Goal: Use online tool/utility: Utilize a website feature to perform a specific function

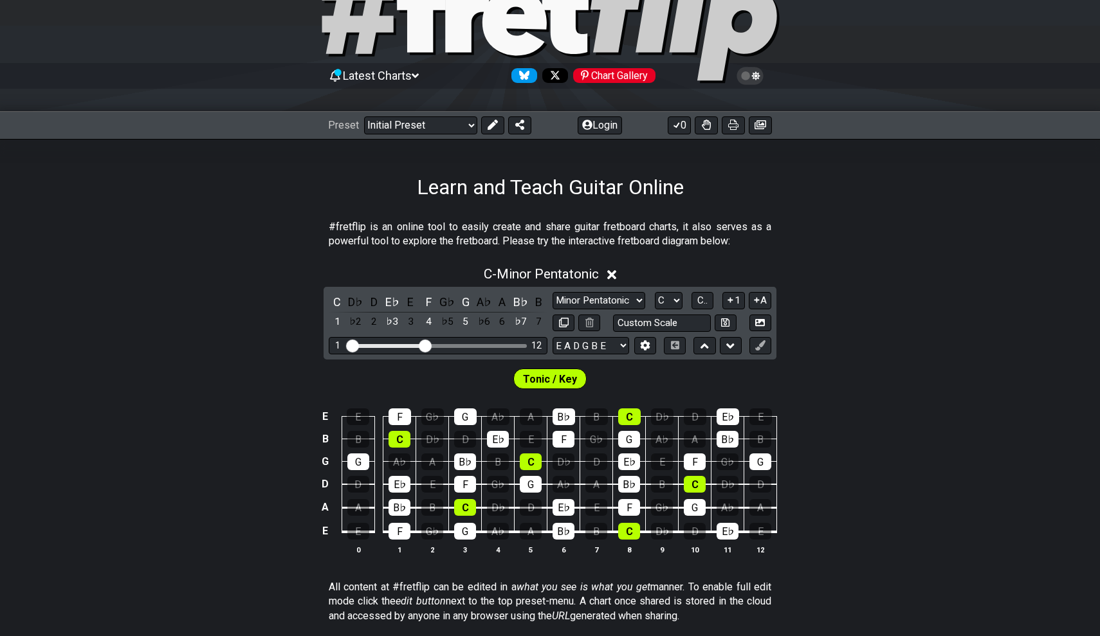
scroll to position [48, 0]
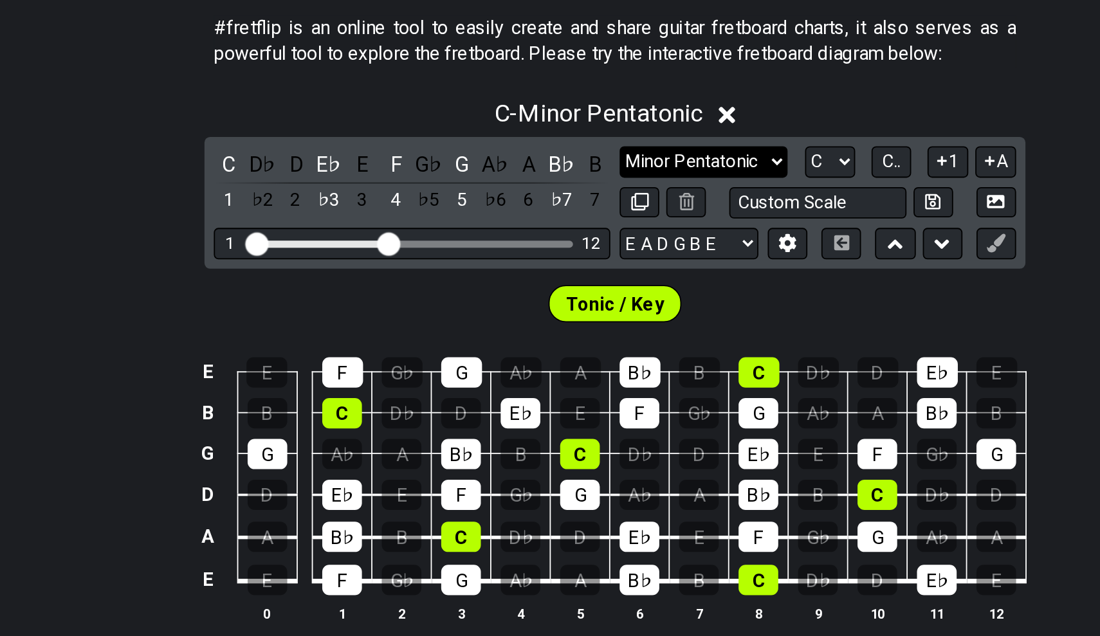
select select "Major / [PERSON_NAME]"
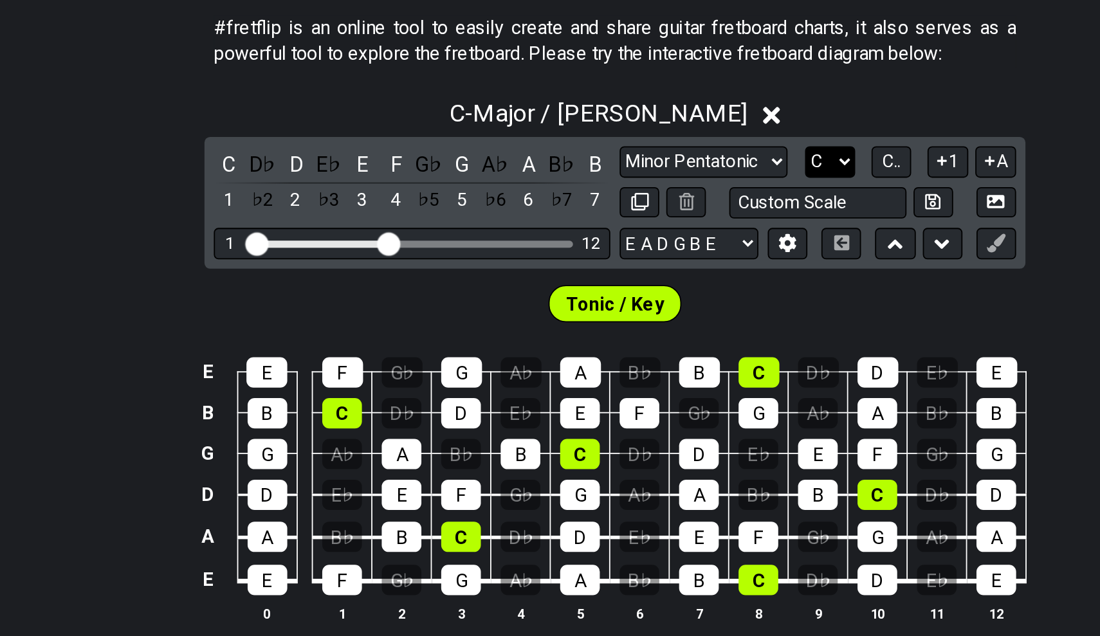
select select "A"
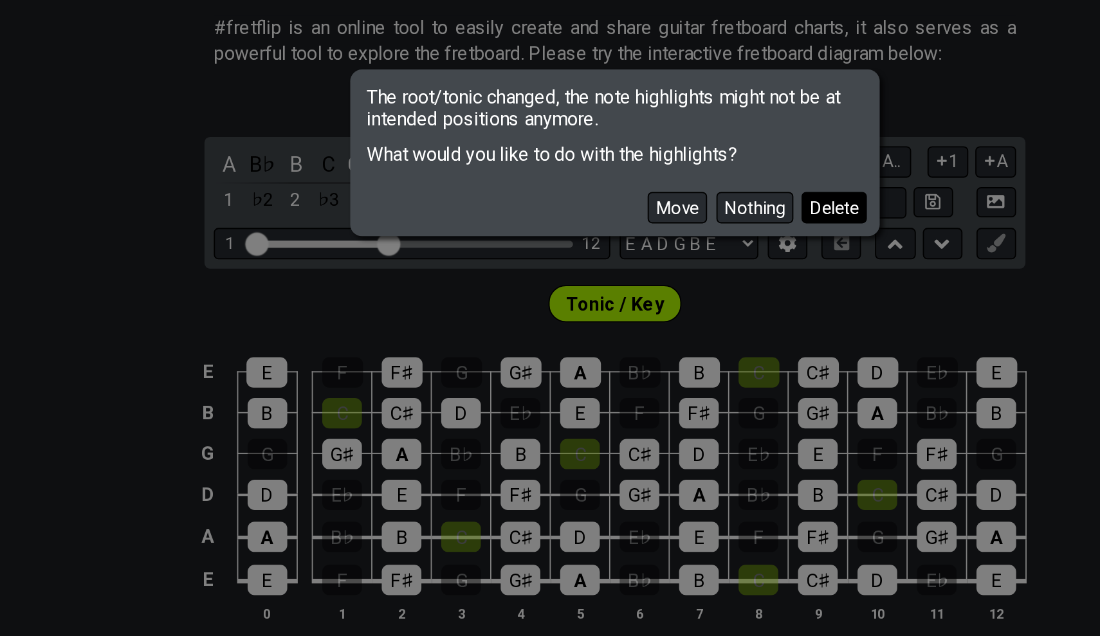
click at [653, 340] on button "Delete" at bounding box center [671, 348] width 36 height 17
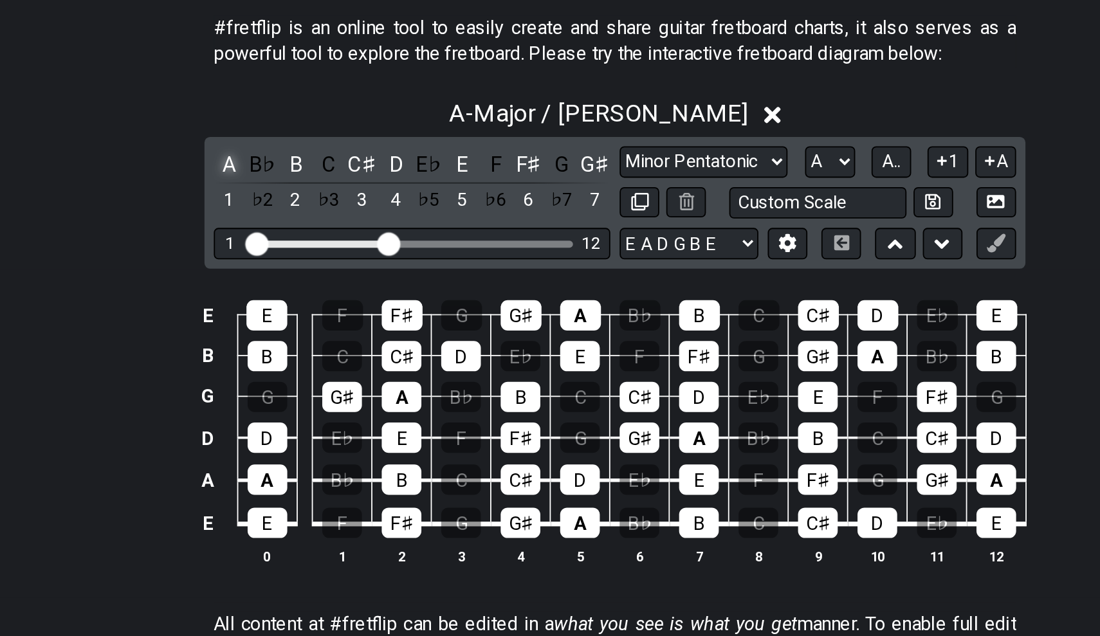
click at [329, 316] on div "A" at bounding box center [337, 324] width 17 height 17
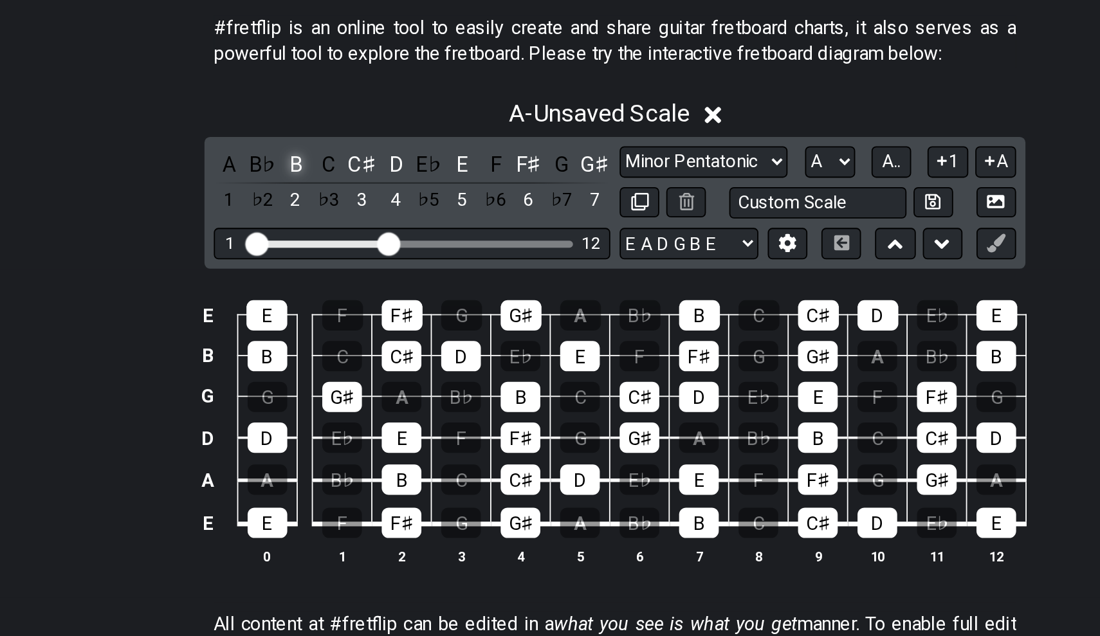
click at [365, 316] on div "B" at bounding box center [373, 324] width 17 height 17
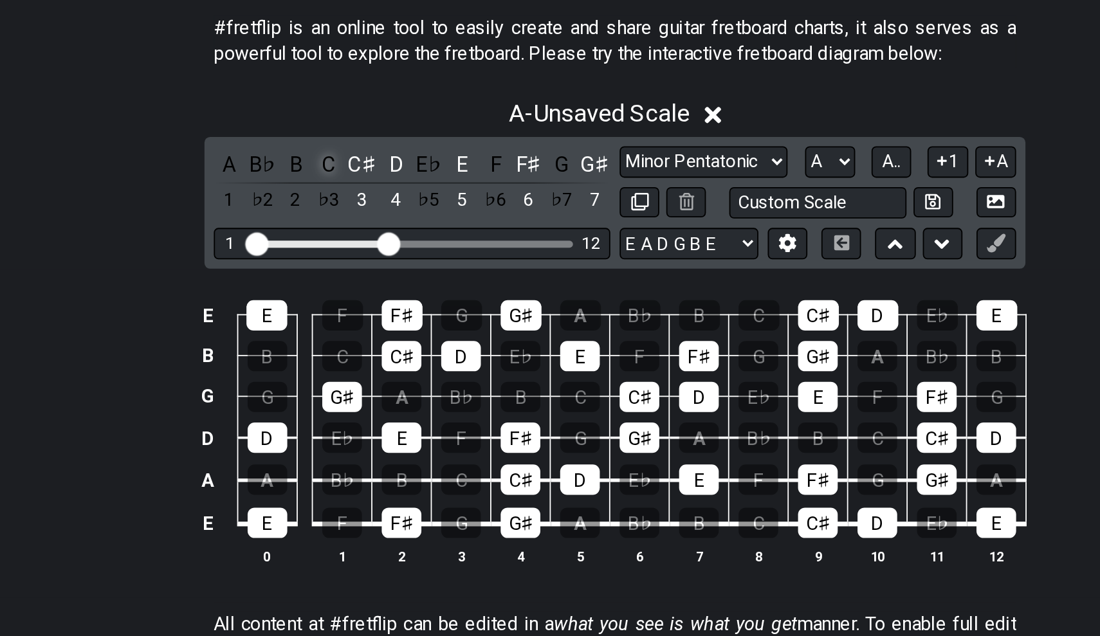
click at [384, 316] on div "C" at bounding box center [392, 324] width 17 height 17
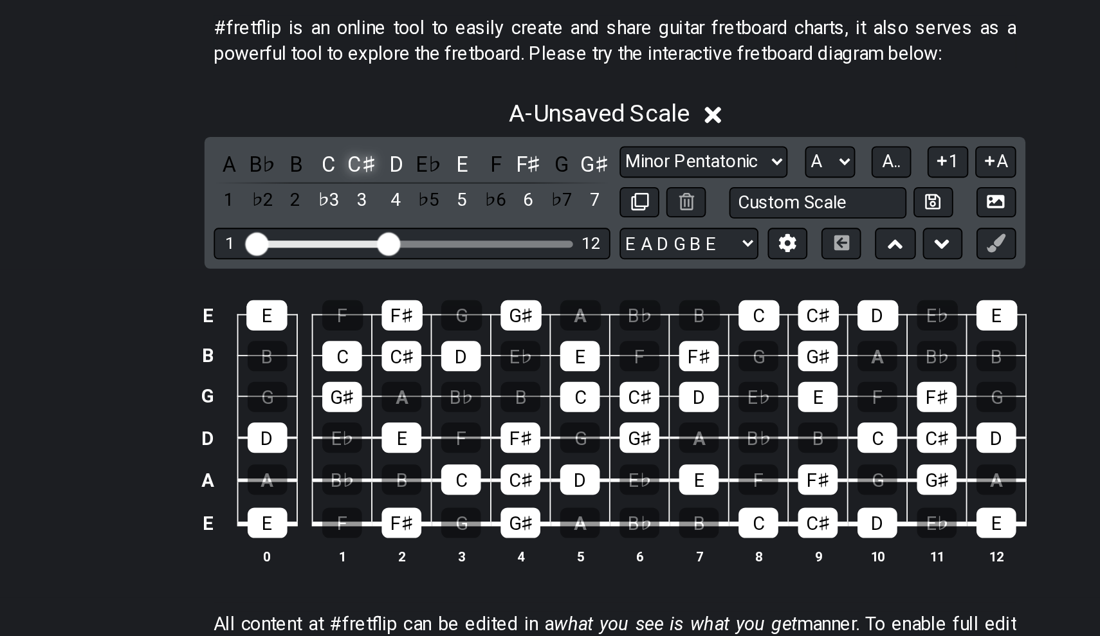
click at [402, 316] on div "C♯" at bounding box center [410, 324] width 17 height 17
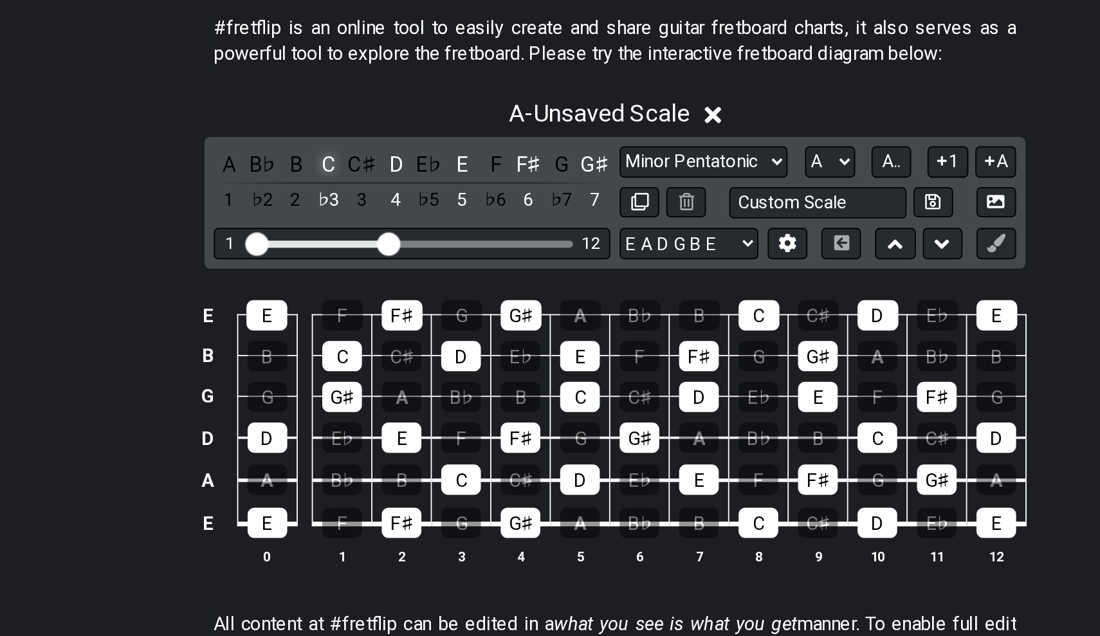
click at [384, 316] on div "C" at bounding box center [392, 324] width 17 height 17
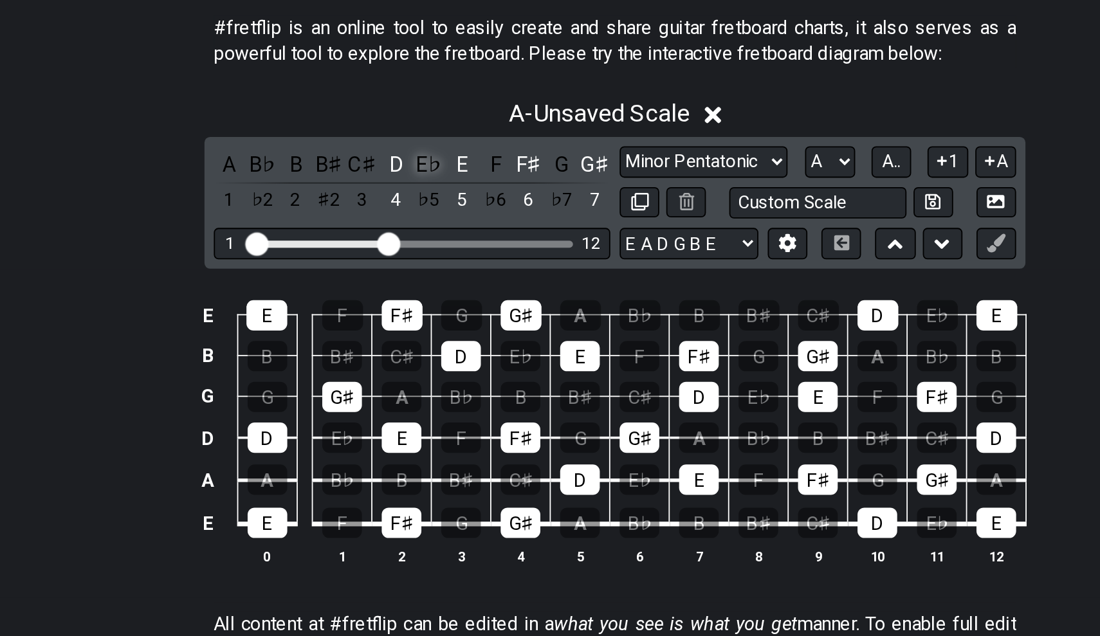
click at [439, 316] on div "E♭" at bounding box center [447, 324] width 17 height 17
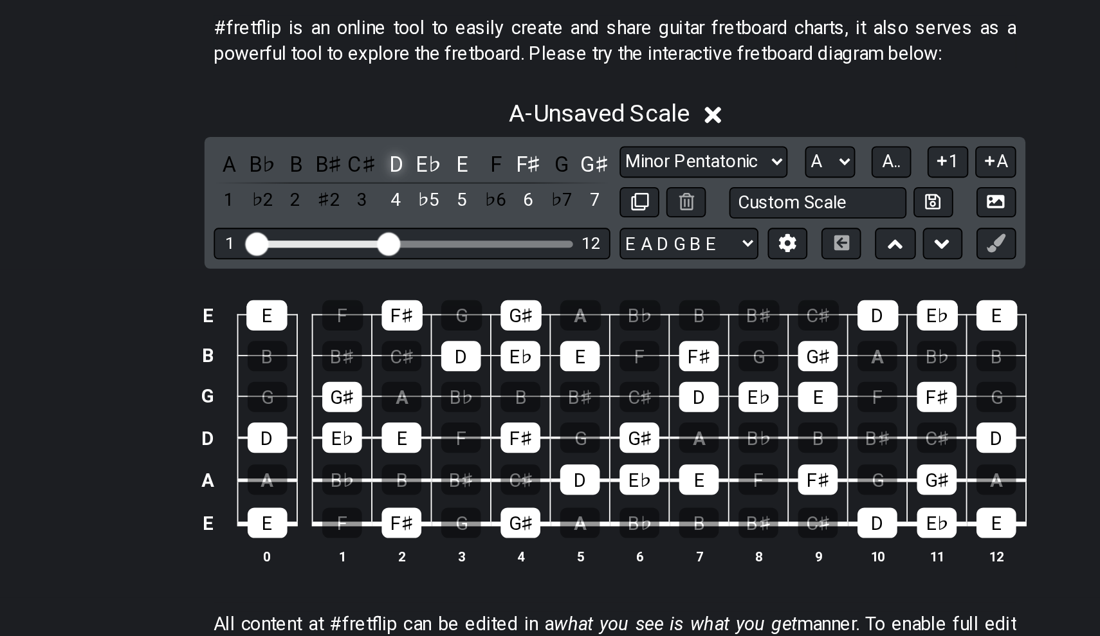
click at [421, 316] on div "D" at bounding box center [429, 324] width 17 height 17
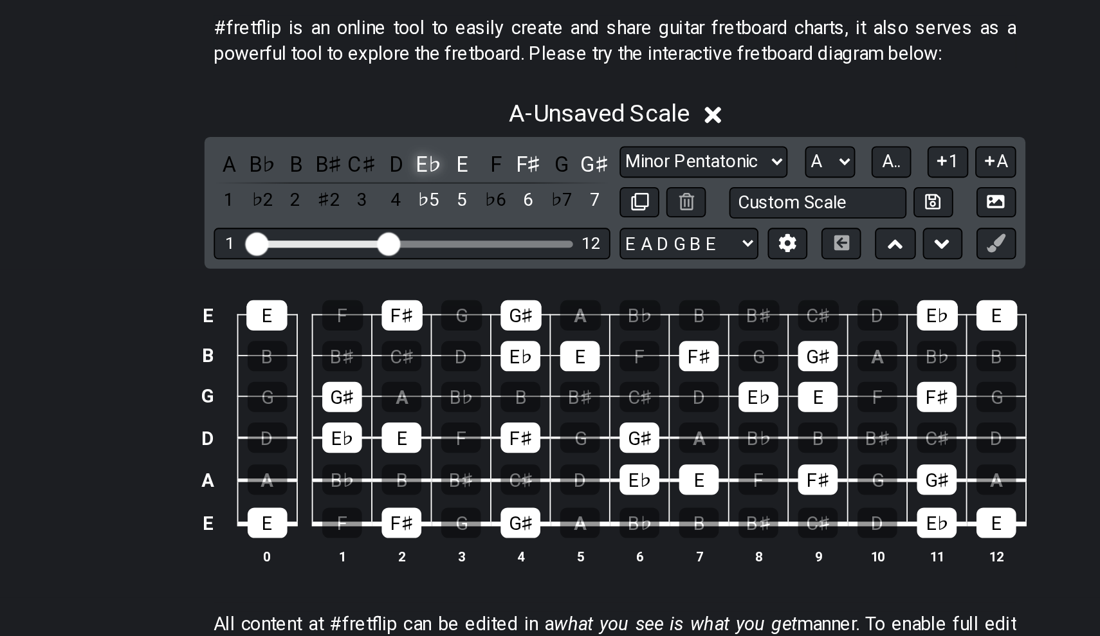
click at [439, 316] on div "E♭" at bounding box center [447, 324] width 17 height 17
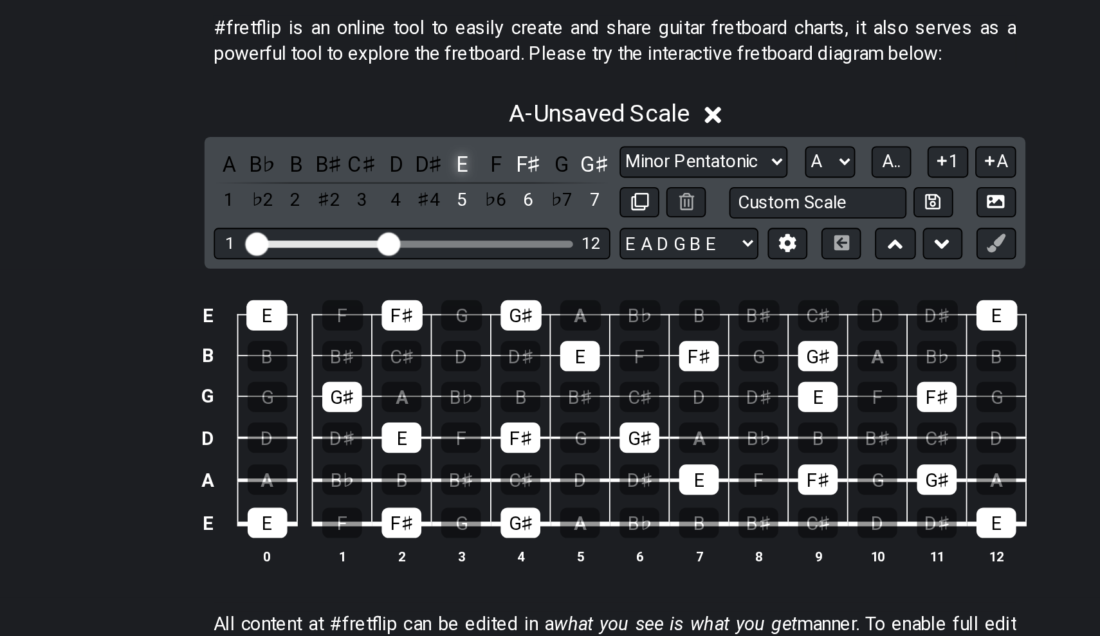
click at [457, 316] on div "E" at bounding box center [465, 324] width 17 height 17
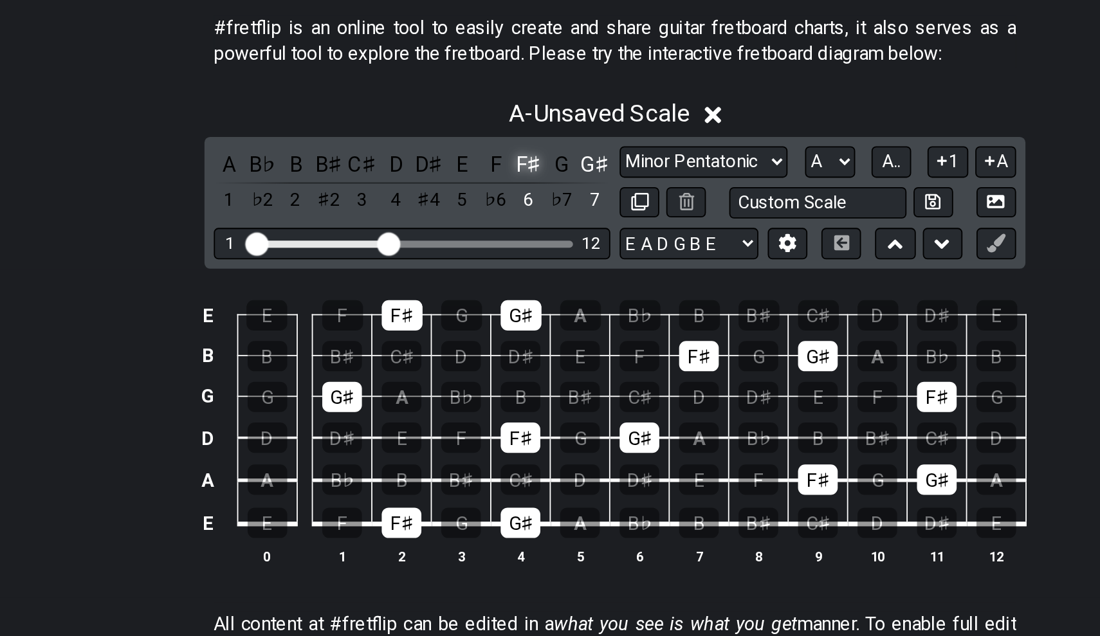
click at [494, 316] on div "F♯" at bounding box center [502, 324] width 17 height 17
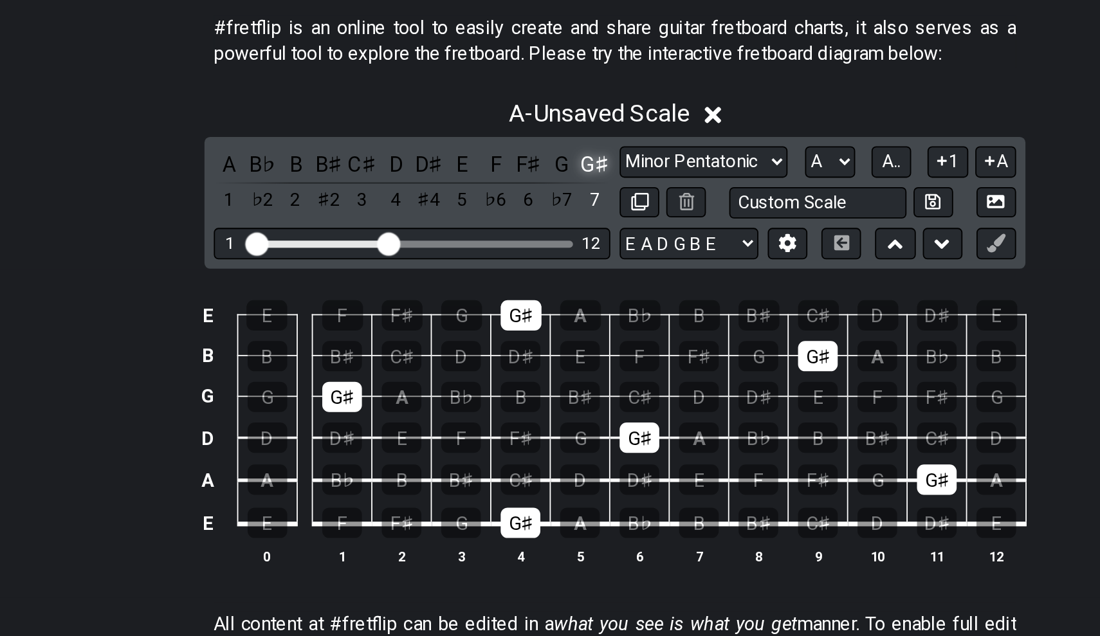
click at [531, 316] on div "G♯" at bounding box center [539, 324] width 17 height 17
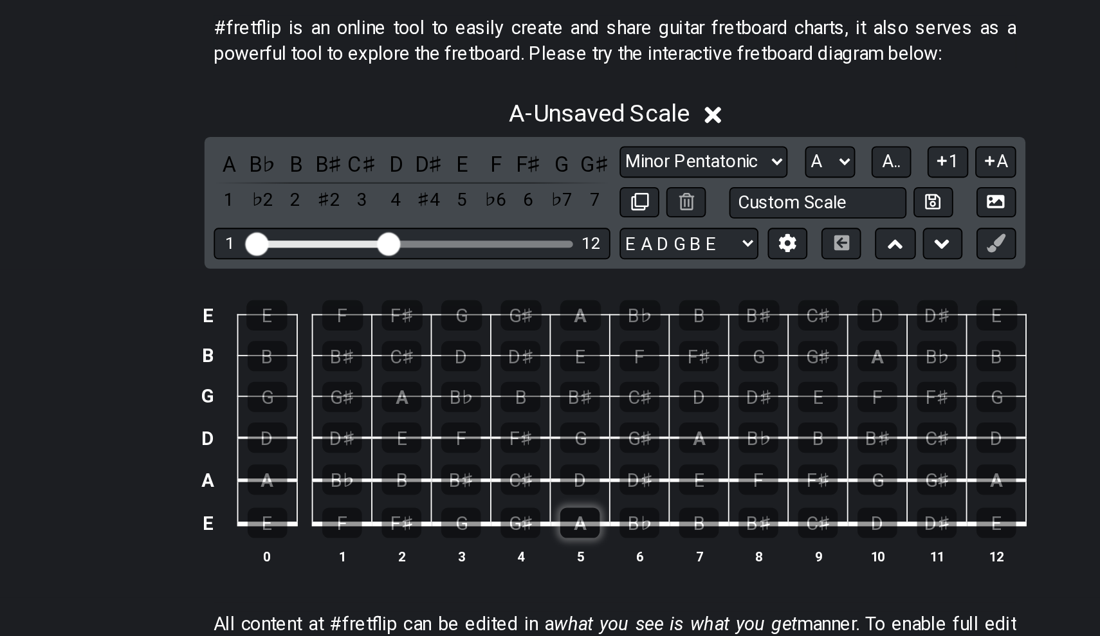
click at [520, 514] on div "A" at bounding box center [531, 522] width 22 height 17
click at [585, 514] on div "B" at bounding box center [596, 522] width 22 height 17
click at [487, 490] on div "C♯" at bounding box center [498, 498] width 22 height 17
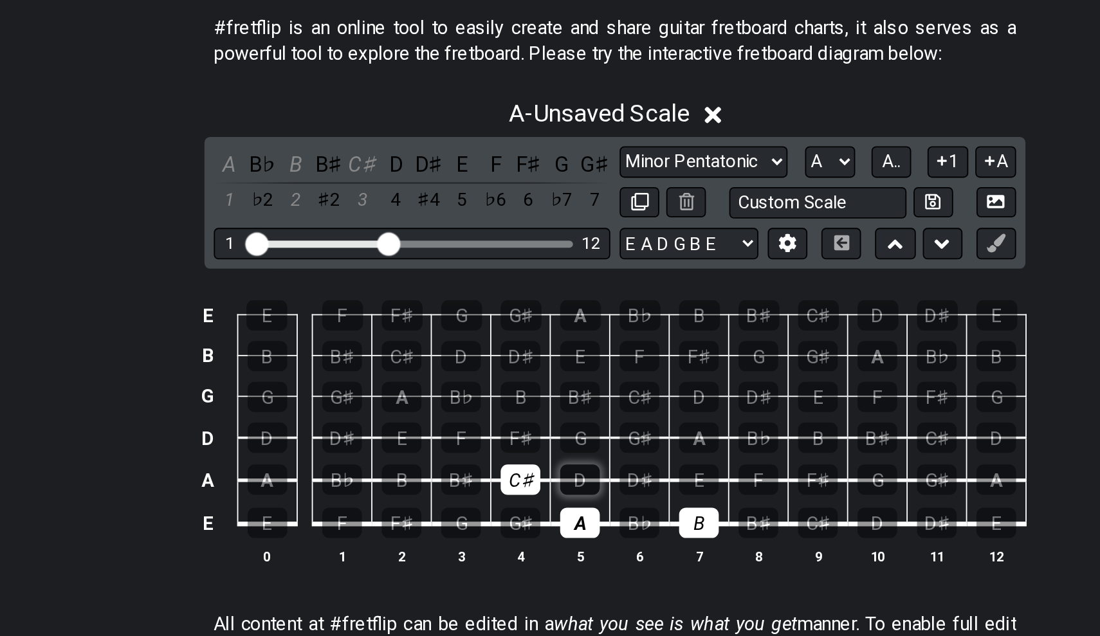
click at [520, 490] on div "D" at bounding box center [531, 498] width 22 height 17
click at [585, 490] on div "E" at bounding box center [596, 498] width 22 height 17
click at [487, 467] on div "F♯" at bounding box center [498, 475] width 22 height 17
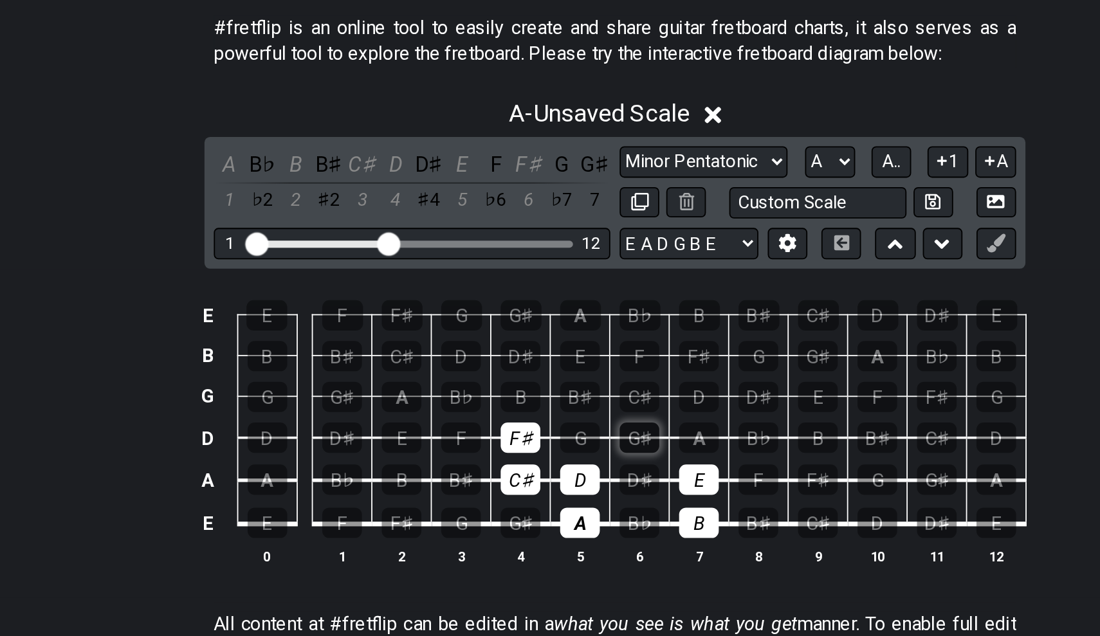
click at [552, 467] on div "G♯" at bounding box center [563, 475] width 22 height 17
click at [585, 467] on div "A" at bounding box center [596, 475] width 22 height 17
click at [487, 444] on div "B" at bounding box center [498, 452] width 22 height 17
click at [552, 444] on div "C♯" at bounding box center [563, 452] width 22 height 17
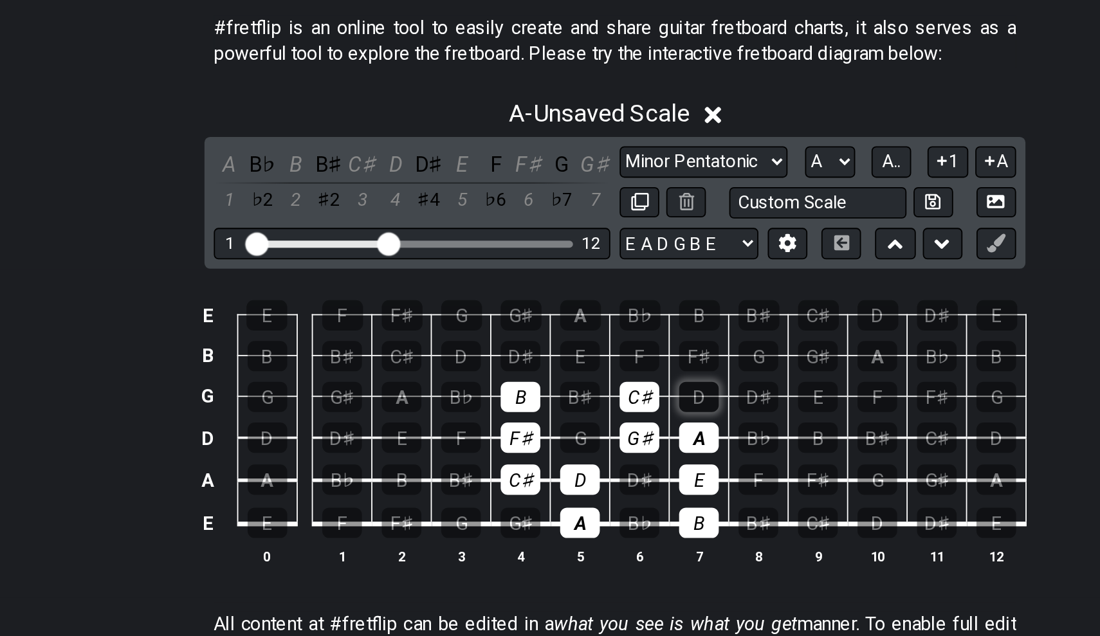
click at [585, 444] on div "D" at bounding box center [596, 452] width 22 height 17
click at [520, 422] on div "E" at bounding box center [531, 430] width 22 height 17
click at [585, 422] on div "F♯" at bounding box center [596, 430] width 22 height 17
click at [487, 399] on div "G♯" at bounding box center [498, 407] width 23 height 17
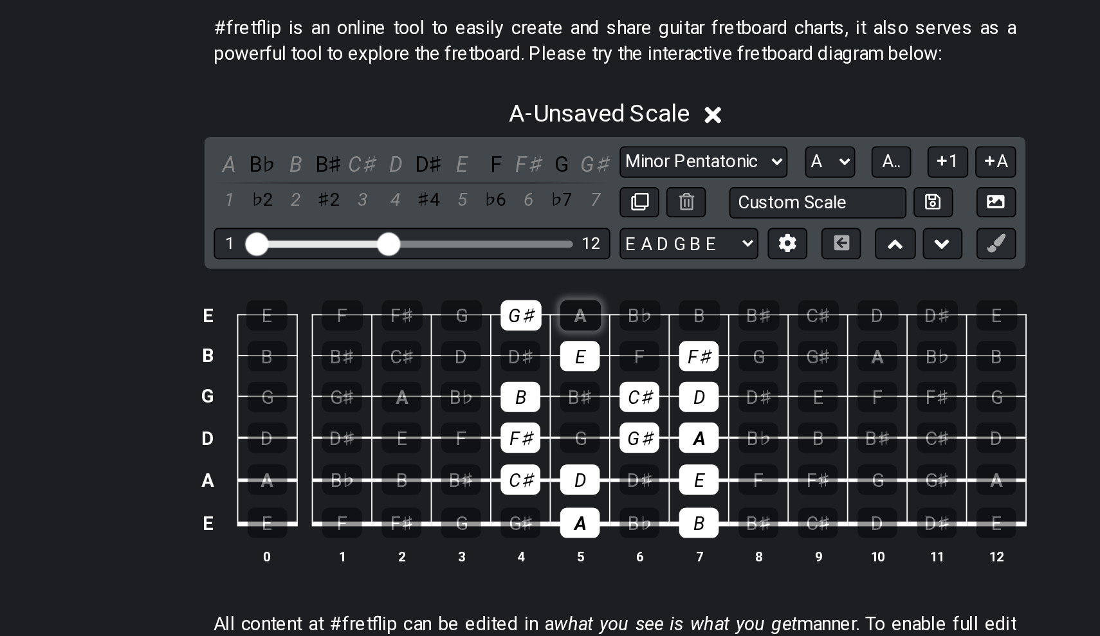
click at [520, 399] on div "A" at bounding box center [531, 407] width 23 height 17
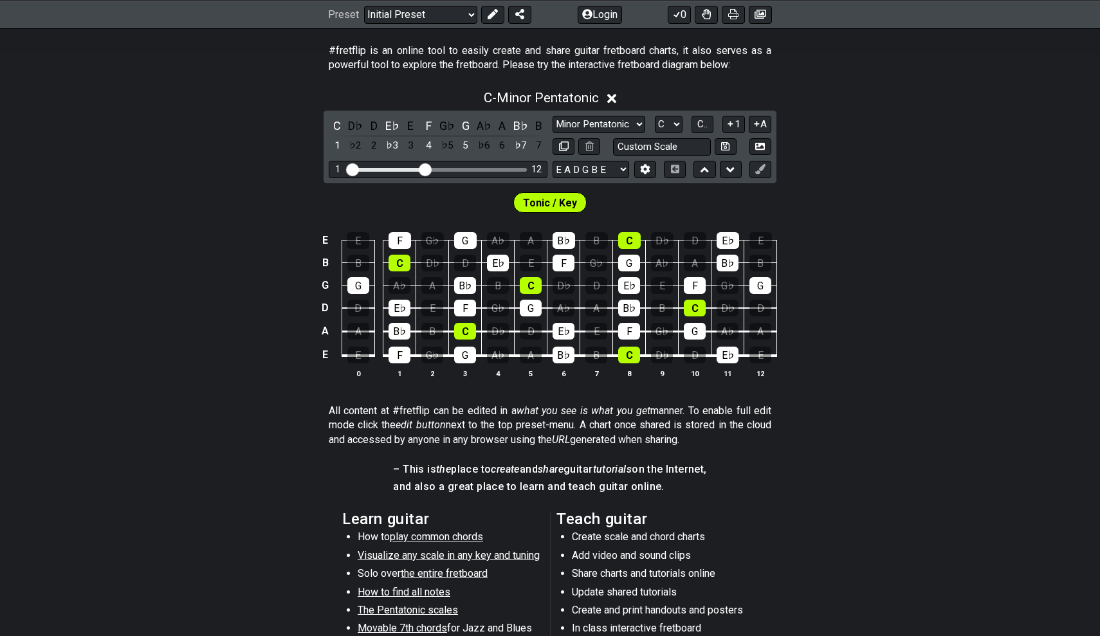
scroll to position [177, 0]
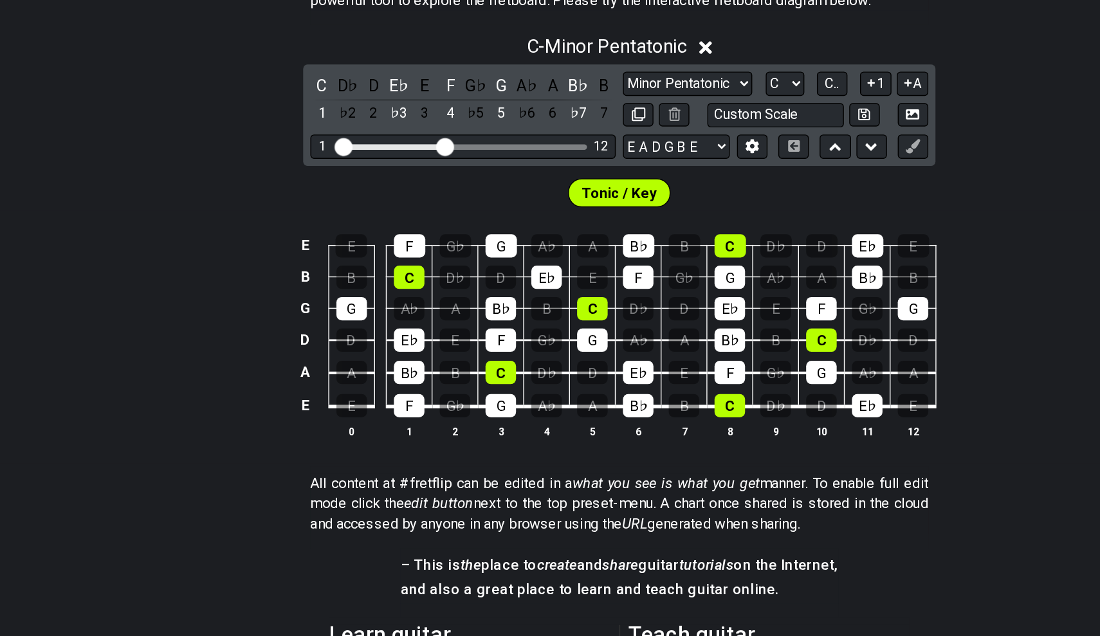
click at [467, 181] on div "C D♭ D E♭ E F G♭ G A♭ A B♭ B 1 ♭2 2 ♭3 3 4 ♭5 5 ♭6 6 ♭7 7 Minor Pentatonic Clic…" at bounding box center [549, 217] width 453 height 73
click at [552, 186] on select "Minor Pentatonic Click to edit Minor Pentatonic Major Pentatonic Minor Blues Ma…" at bounding box center [598, 194] width 93 height 17
click at [329, 187] on div "C" at bounding box center [337, 195] width 17 height 17
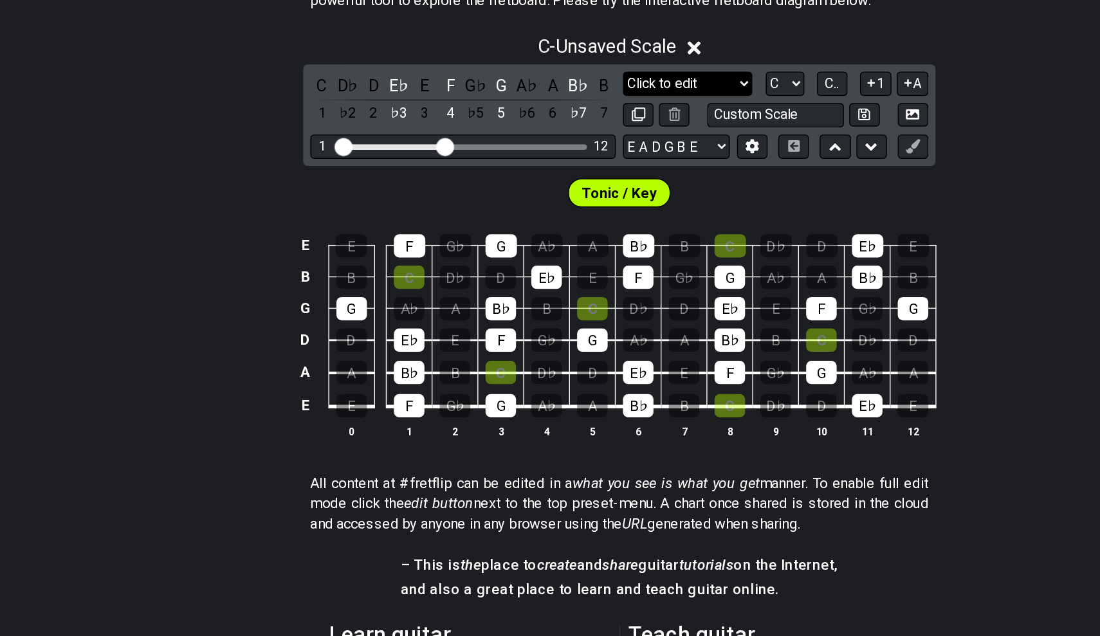
click at [552, 186] on select "Minor Pentatonic Click to edit Minor Pentatonic Major Pentatonic Minor Blues Ma…" at bounding box center [598, 194] width 93 height 17
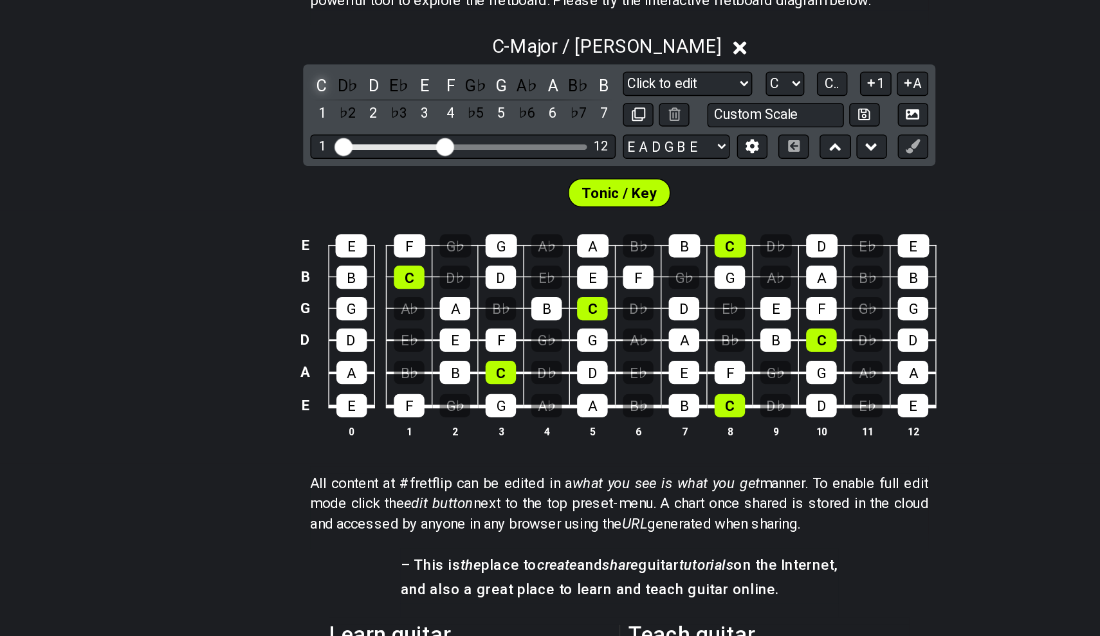
click at [329, 187] on div "C" at bounding box center [337, 195] width 17 height 17
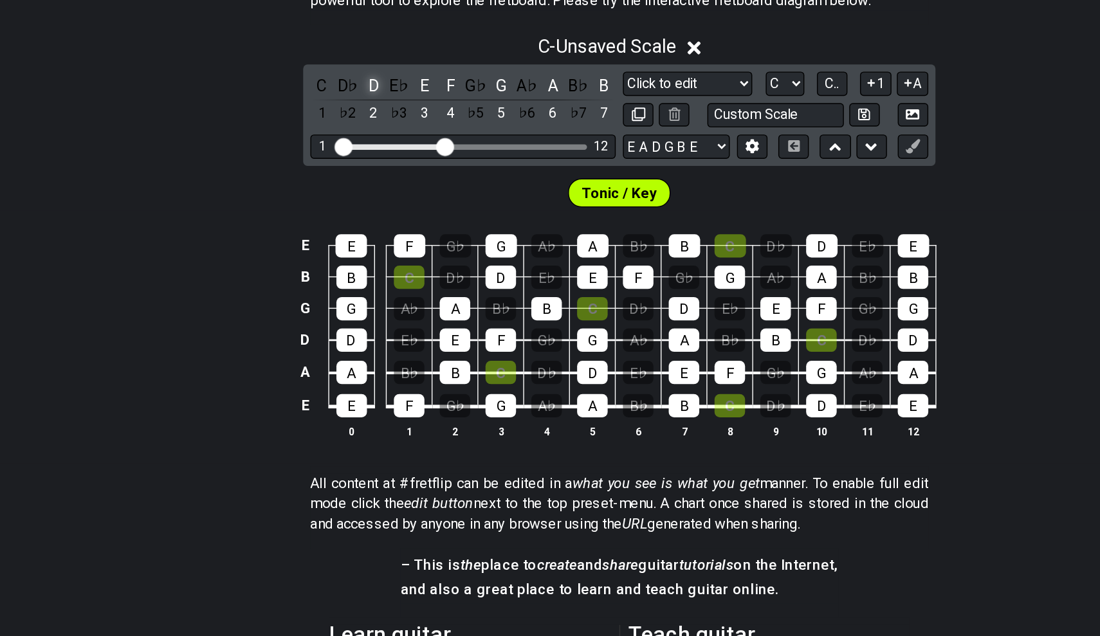
click at [365, 187] on div "D" at bounding box center [373, 195] width 17 height 17
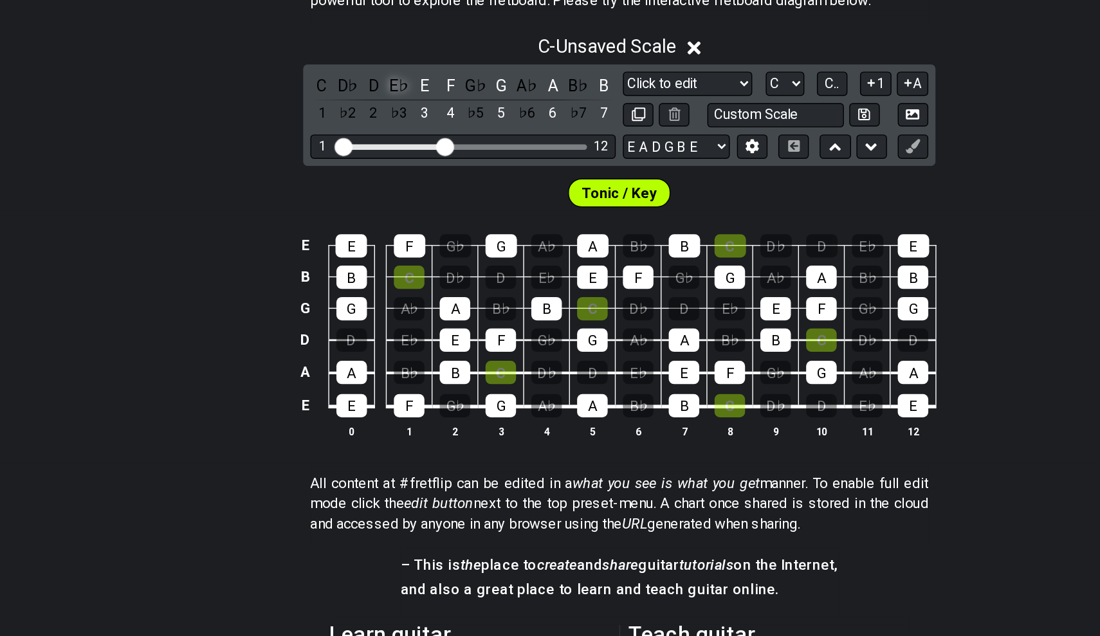
click at [384, 187] on div "E♭" at bounding box center [392, 195] width 17 height 17
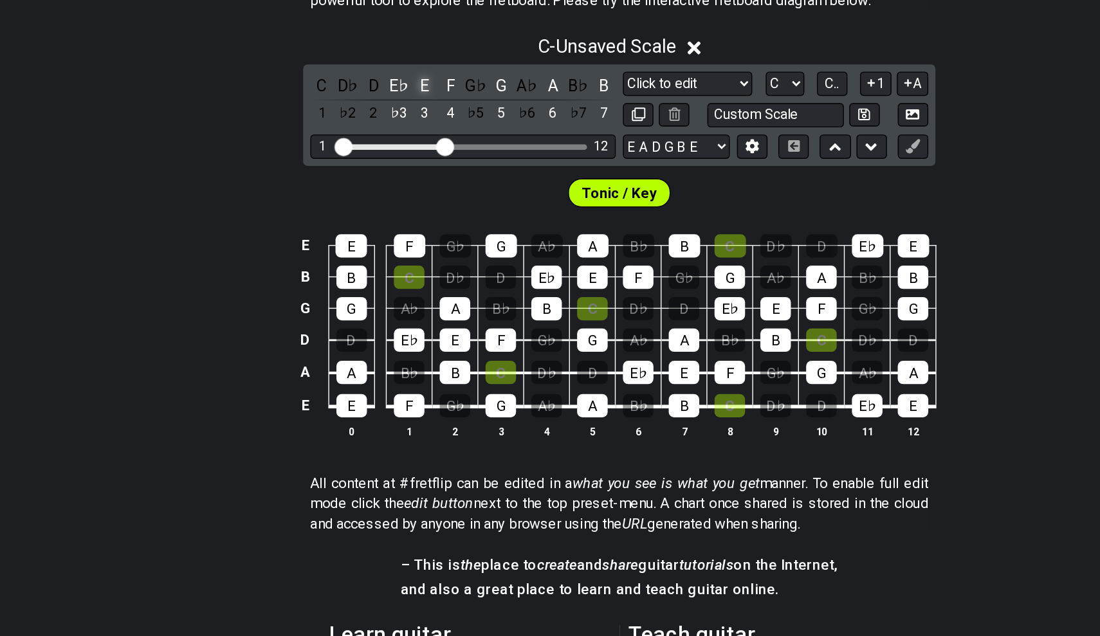
click at [402, 187] on div "E" at bounding box center [410, 195] width 17 height 17
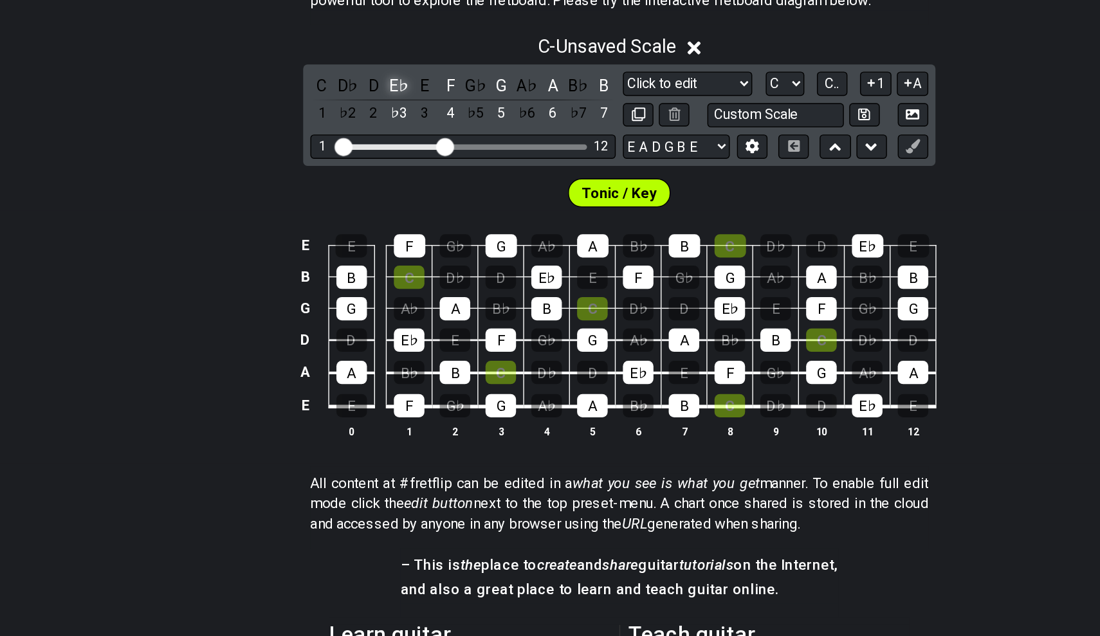
click at [384, 187] on div "E♭" at bounding box center [392, 195] width 17 height 17
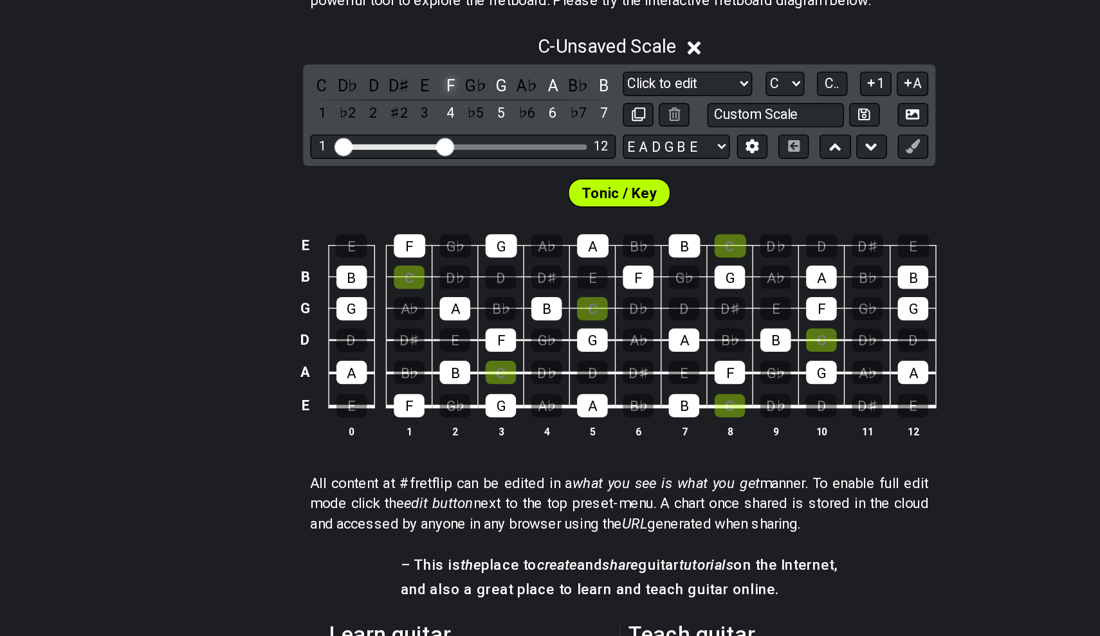
click at [421, 187] on div "F" at bounding box center [429, 195] width 17 height 17
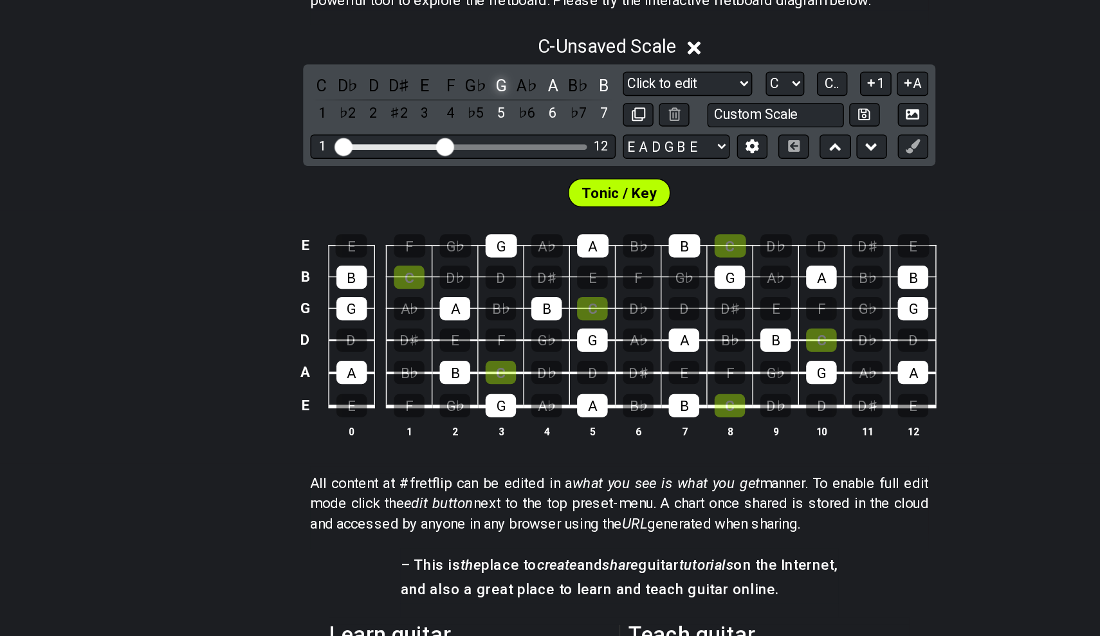
click at [457, 187] on div "G" at bounding box center [465, 195] width 17 height 17
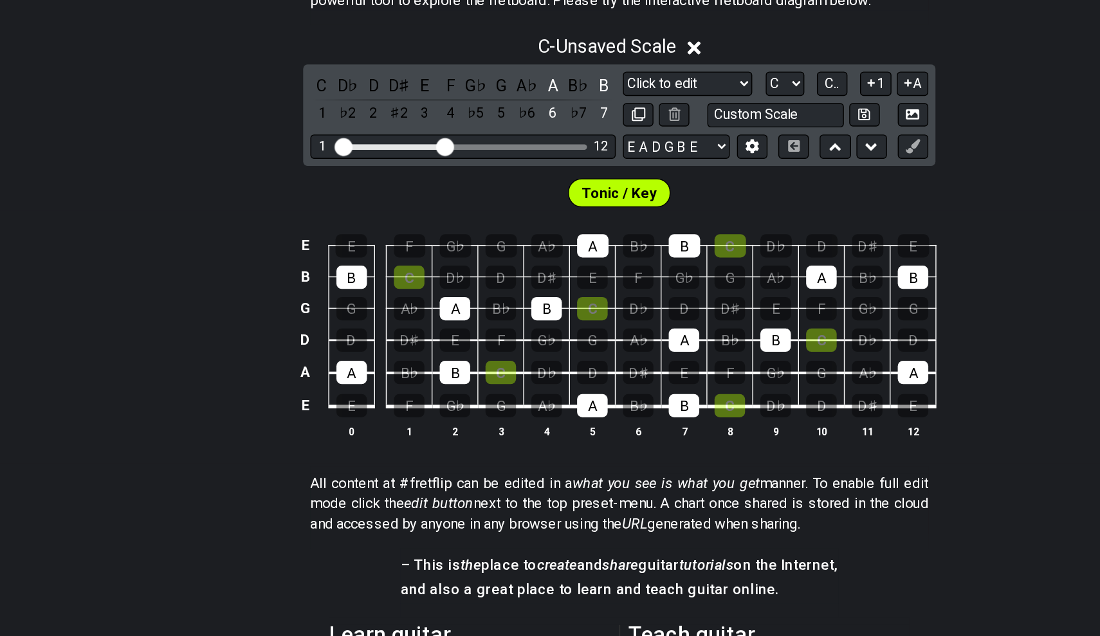
click at [385, 187] on div "C D♭ D D♯ E F G♭ G A♭ A B♭ B 1 ♭2 2 ♯2 3 4 ♭5 5 ♭6 6 ♭7 7" at bounding box center [438, 206] width 219 height 38
click at [494, 187] on div "A" at bounding box center [502, 195] width 17 height 17
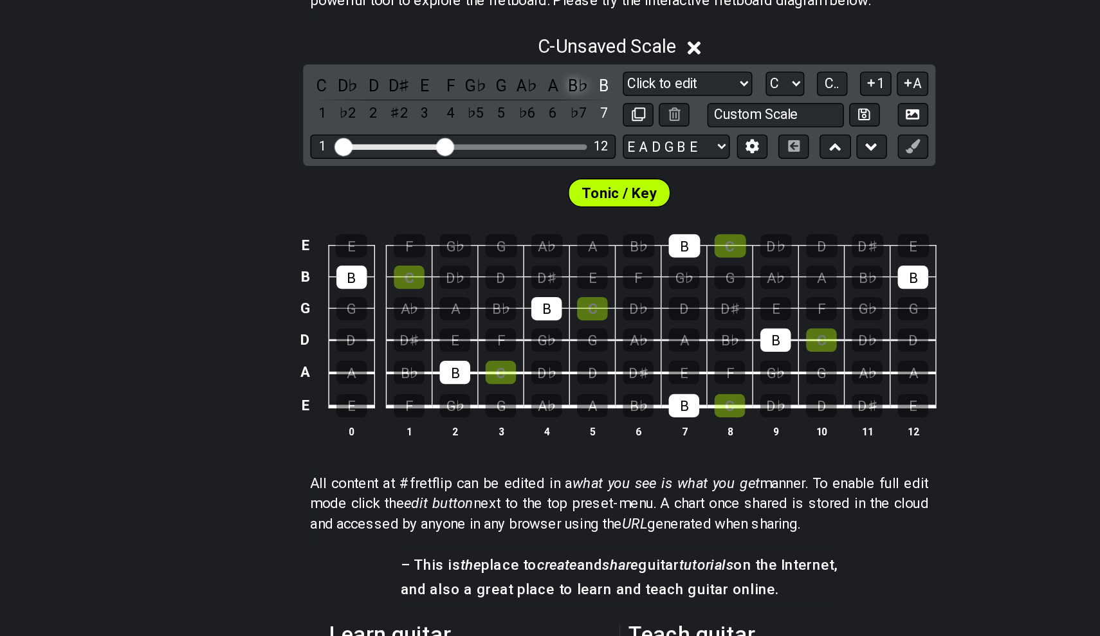
click at [512, 187] on div "B♭" at bounding box center [520, 195] width 17 height 17
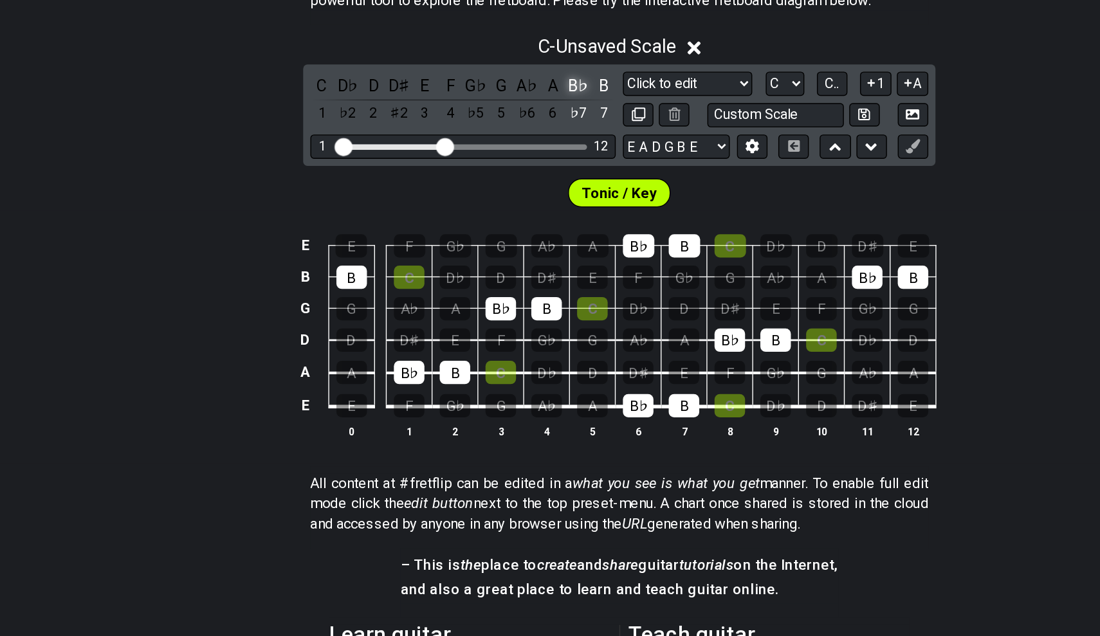
click at [512, 187] on div "B♭" at bounding box center [520, 195] width 17 height 17
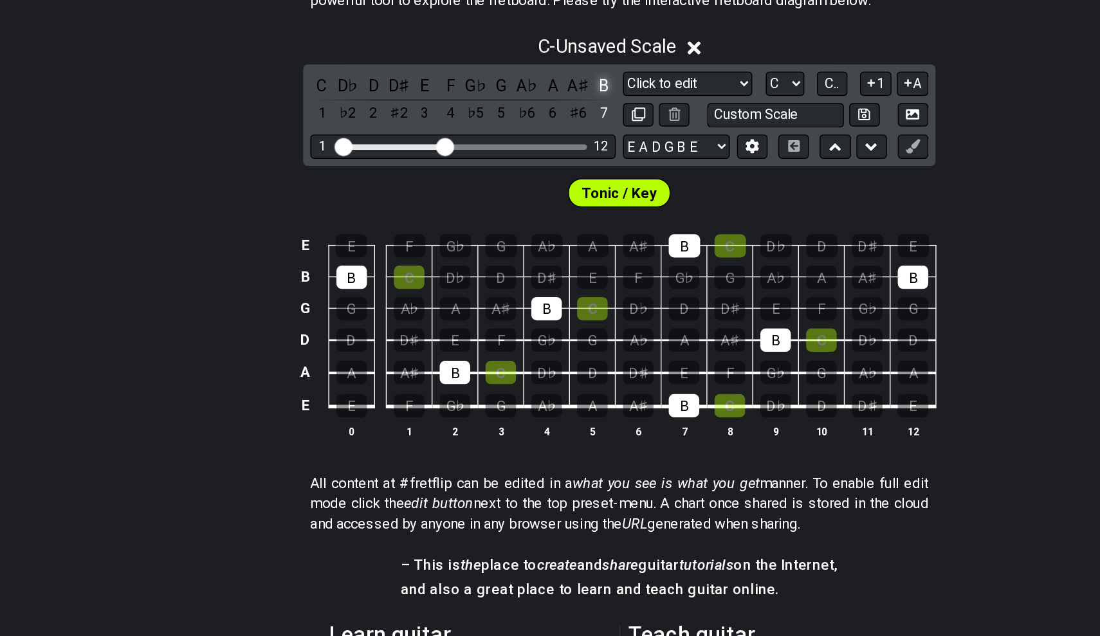
click at [531, 187] on div "B" at bounding box center [539, 195] width 17 height 17
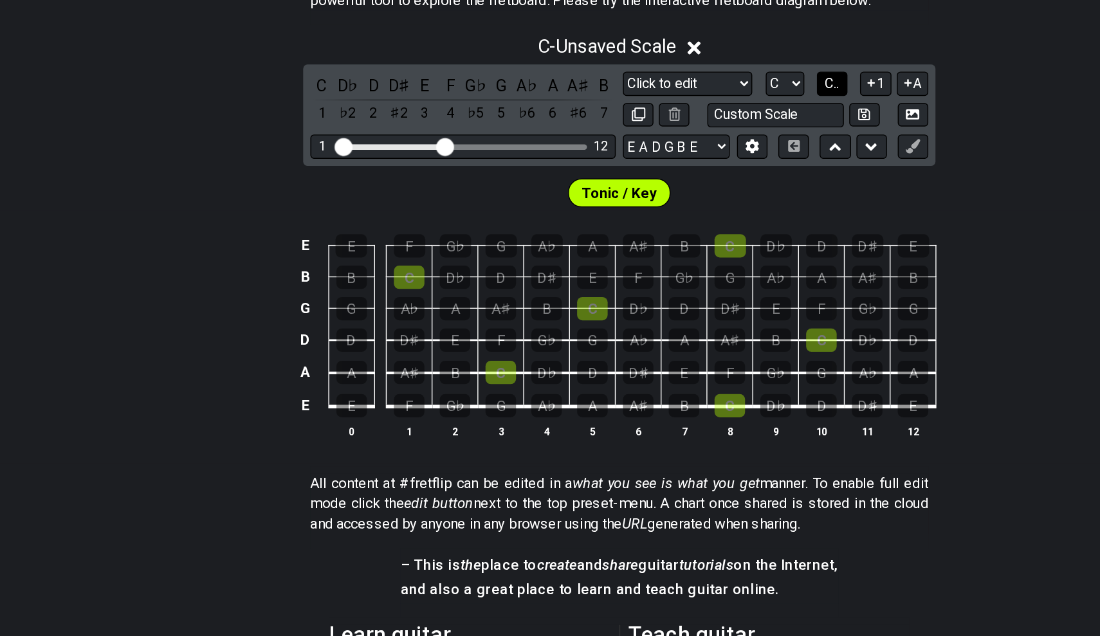
click at [697, 188] on span "C.." at bounding box center [702, 194] width 10 height 12
click at [694, 188] on span "1..7" at bounding box center [701, 194] width 15 height 12
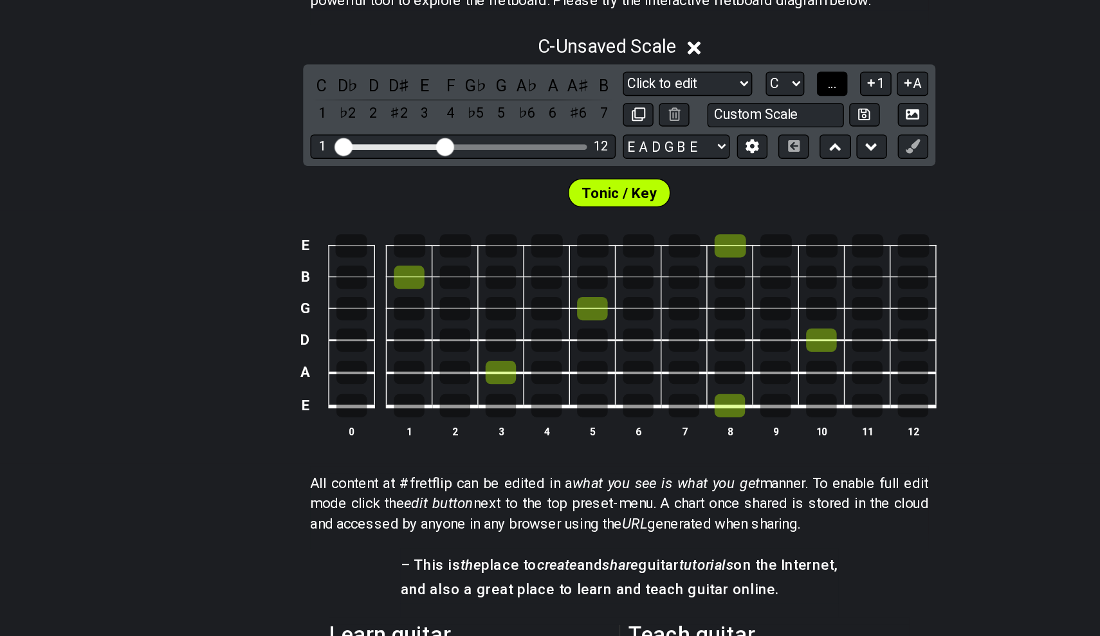
click at [699, 188] on span "..." at bounding box center [702, 194] width 6 height 12
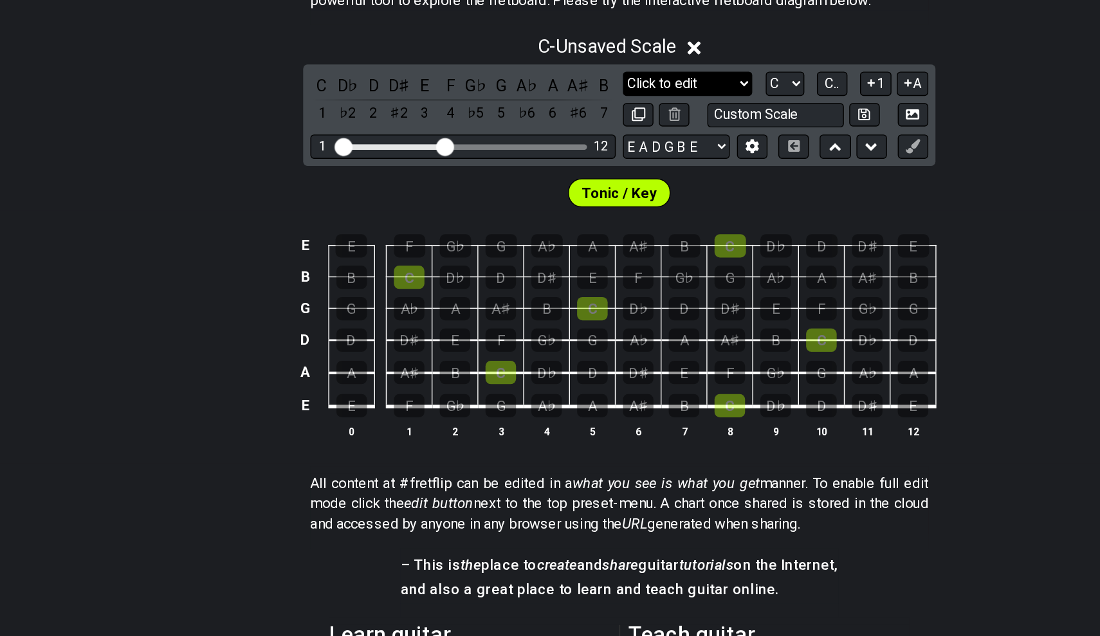
select select "Major"
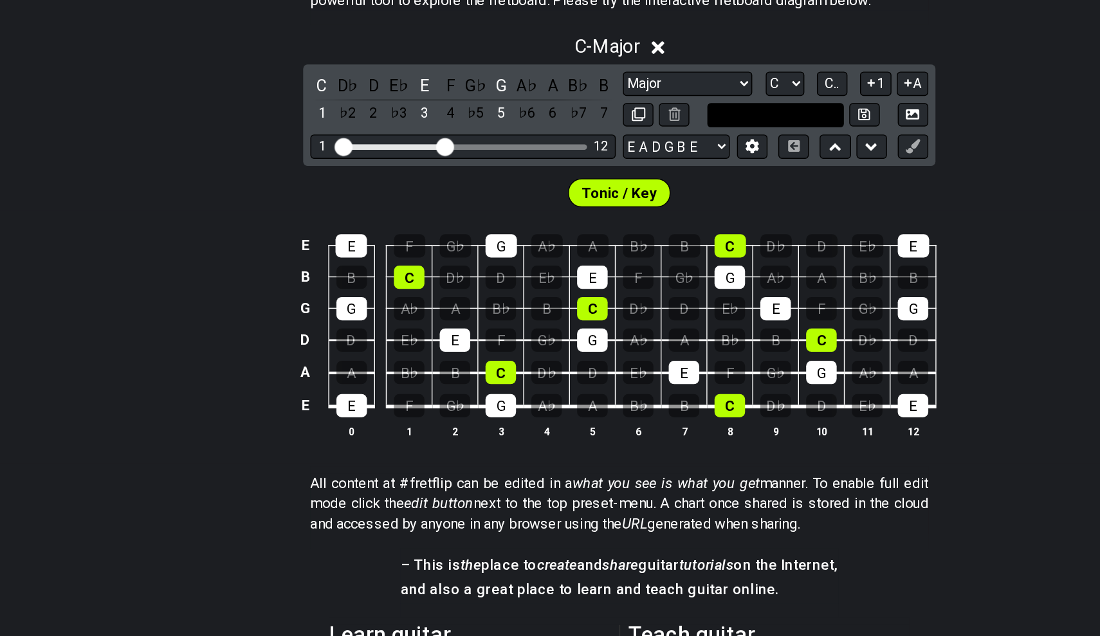
click at [613, 208] on input "text" at bounding box center [662, 216] width 98 height 17
type input "Custom Scale"
select select "Click to edit"
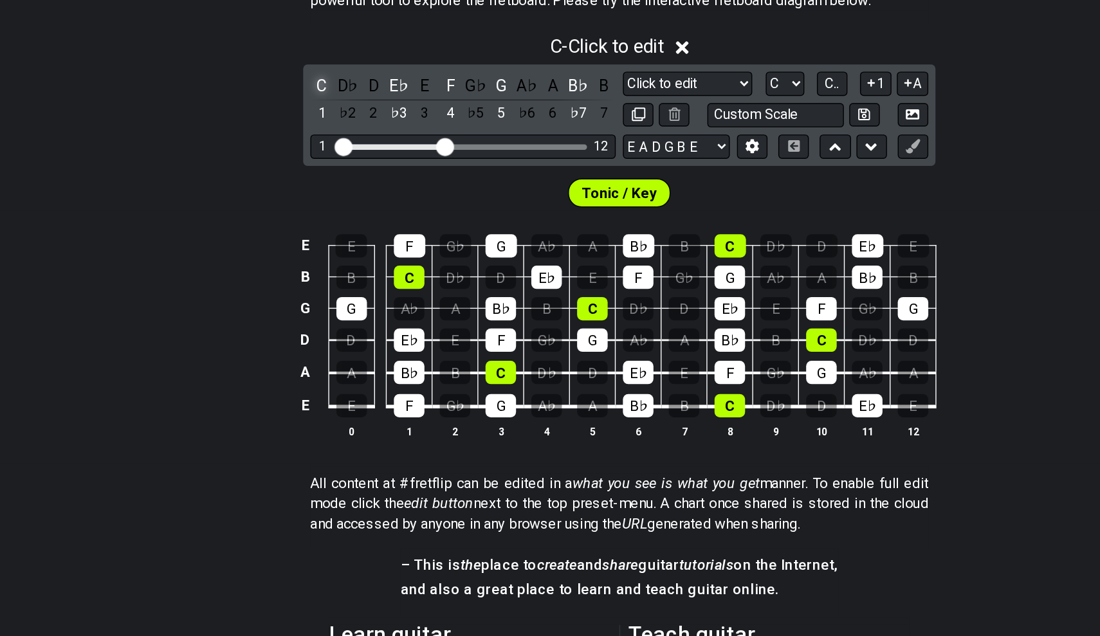
click at [329, 187] on div "C" at bounding box center [337, 195] width 17 height 17
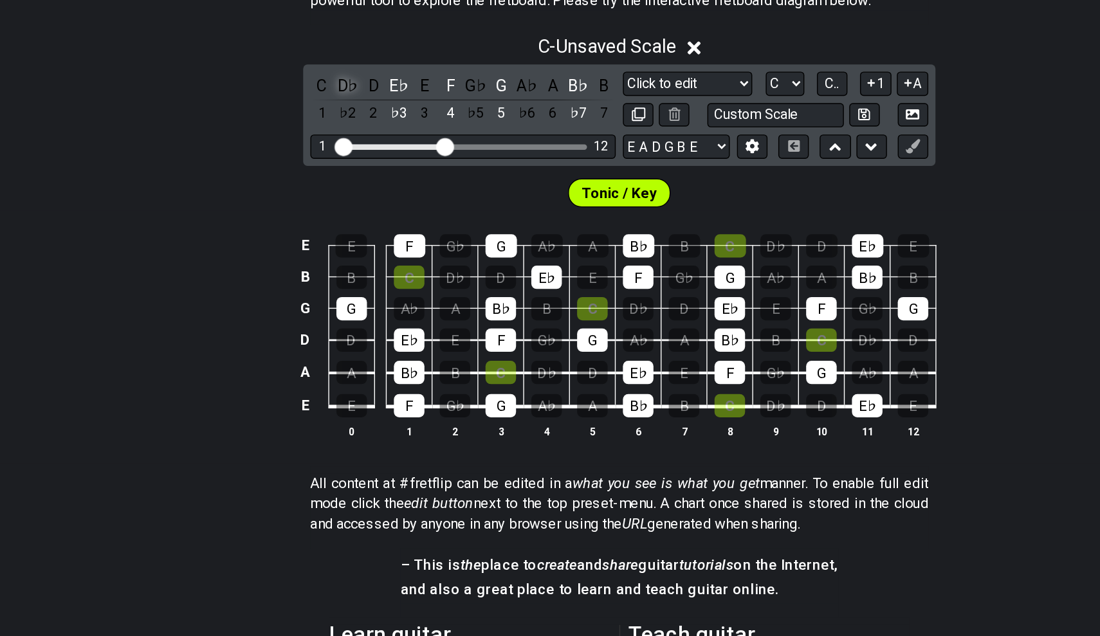
click at [347, 187] on div "D♭" at bounding box center [355, 195] width 17 height 17
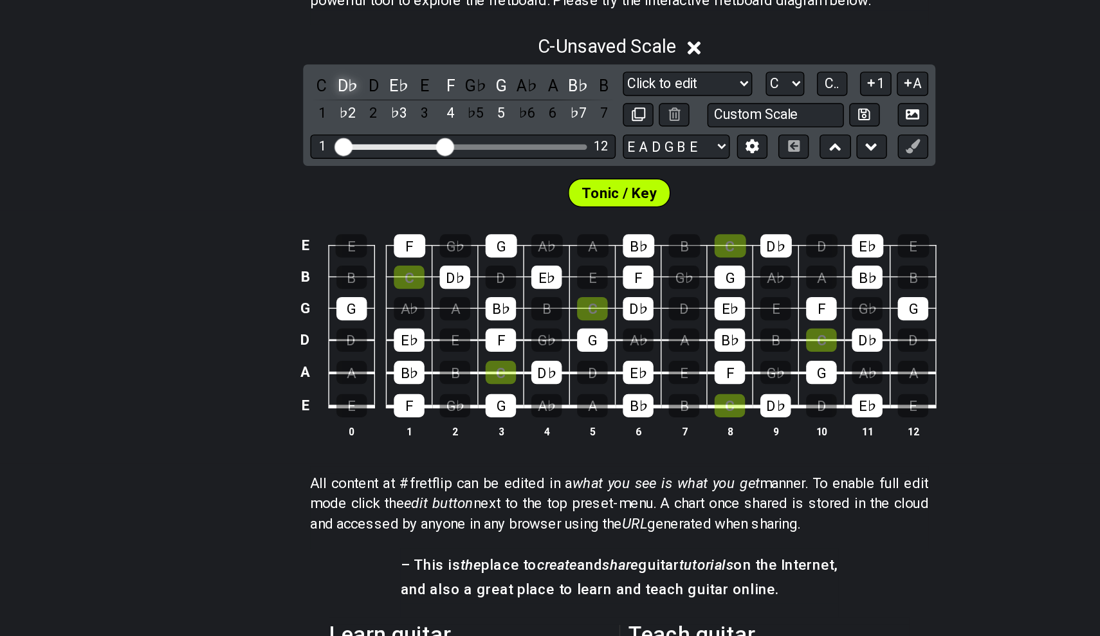
click at [347, 187] on div "D♭" at bounding box center [355, 195] width 17 height 17
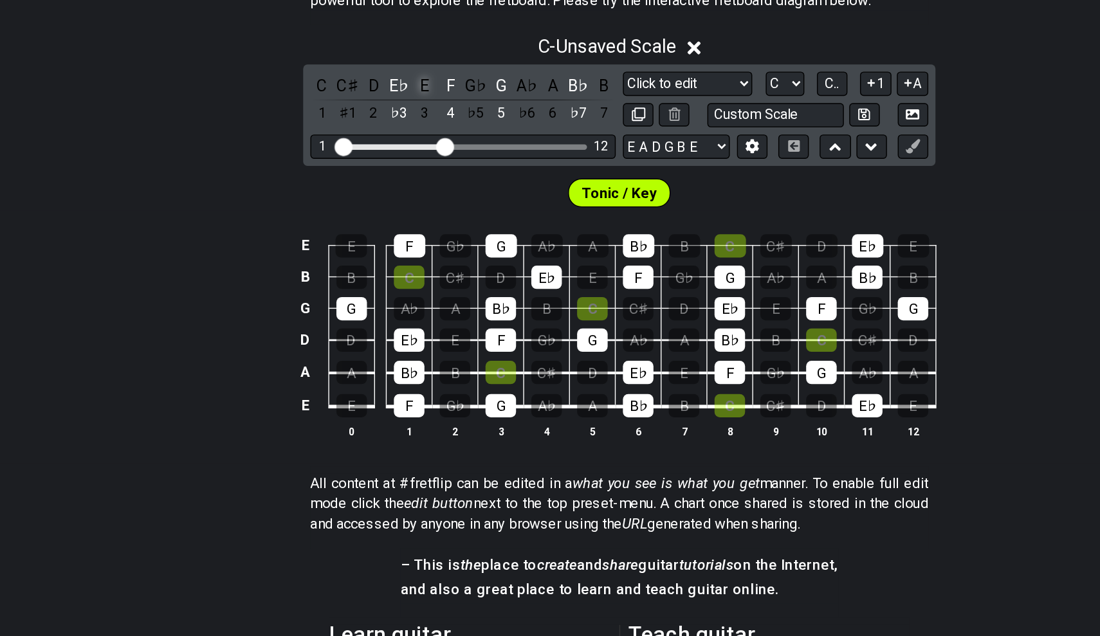
click at [402, 187] on div "E" at bounding box center [410, 195] width 17 height 17
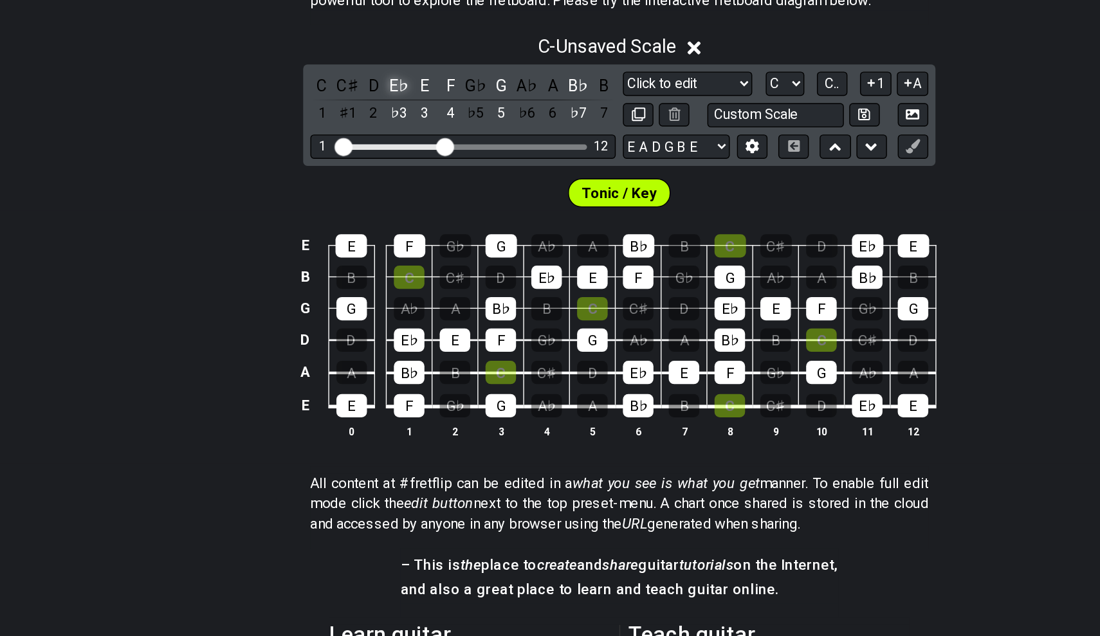
click at [384, 187] on div "E♭" at bounding box center [392, 195] width 17 height 17
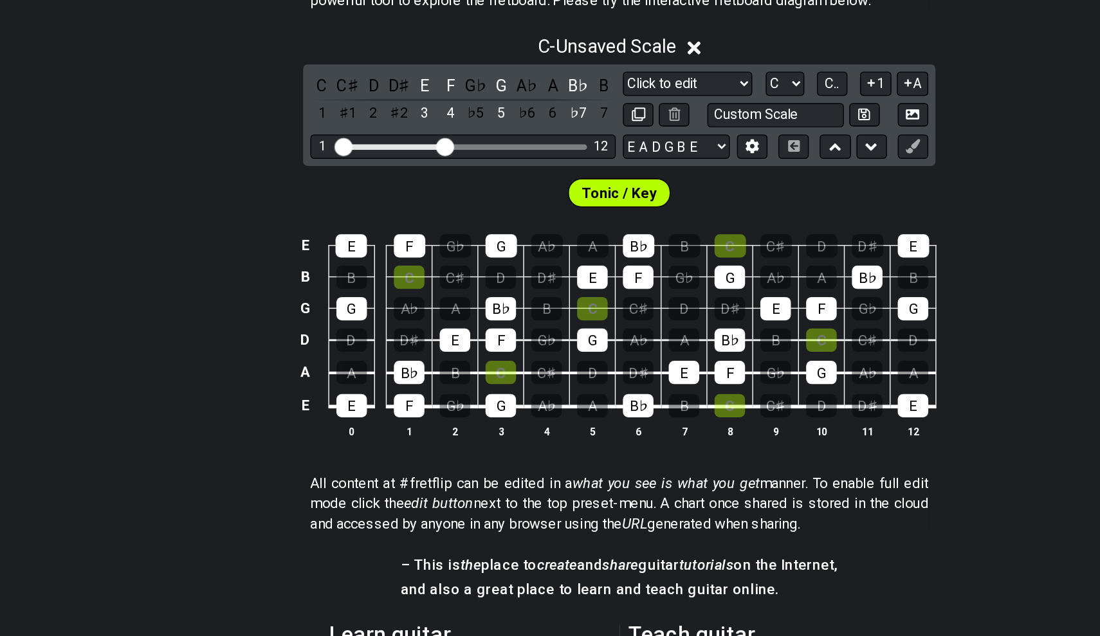
click at [384, 187] on div "D♯" at bounding box center [392, 195] width 17 height 17
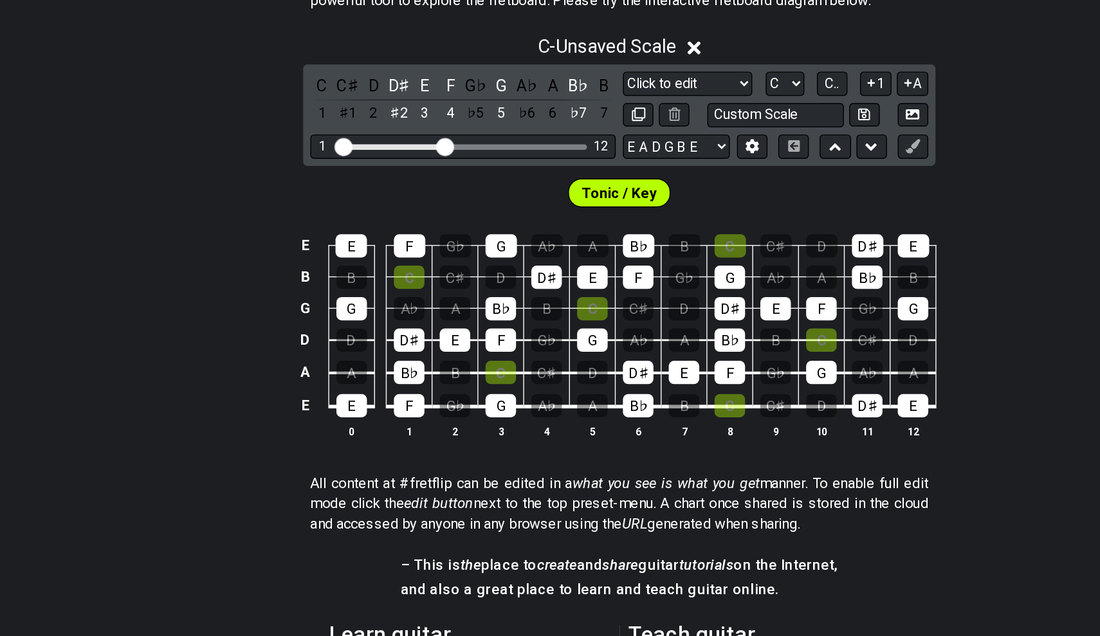
click at [384, 187] on div "D♯" at bounding box center [392, 195] width 17 height 17
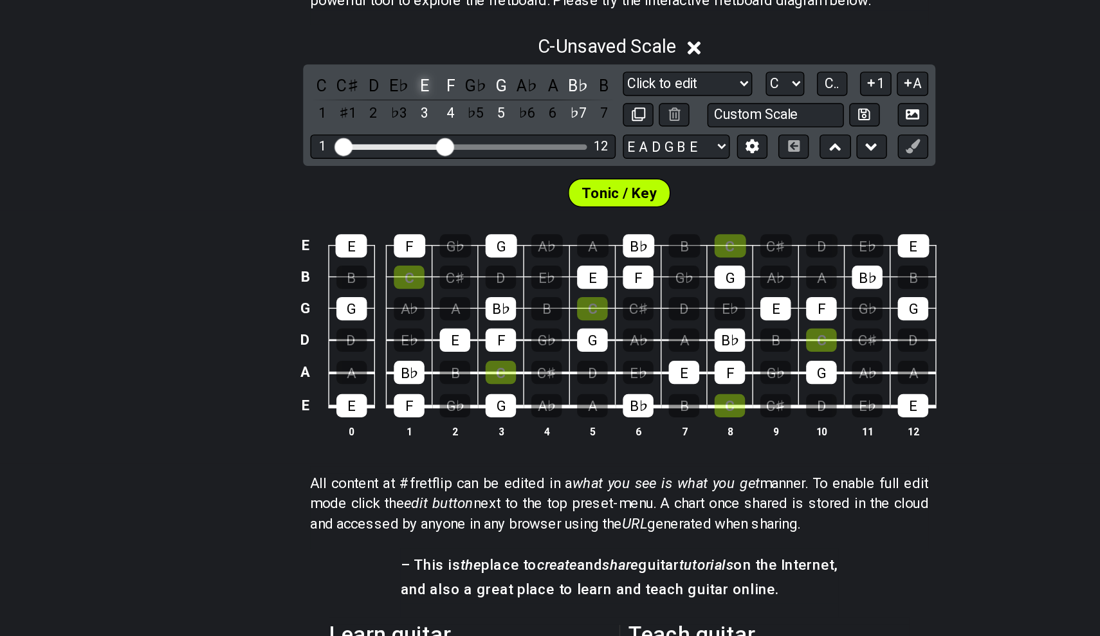
click at [402, 187] on div "E" at bounding box center [410, 195] width 17 height 17
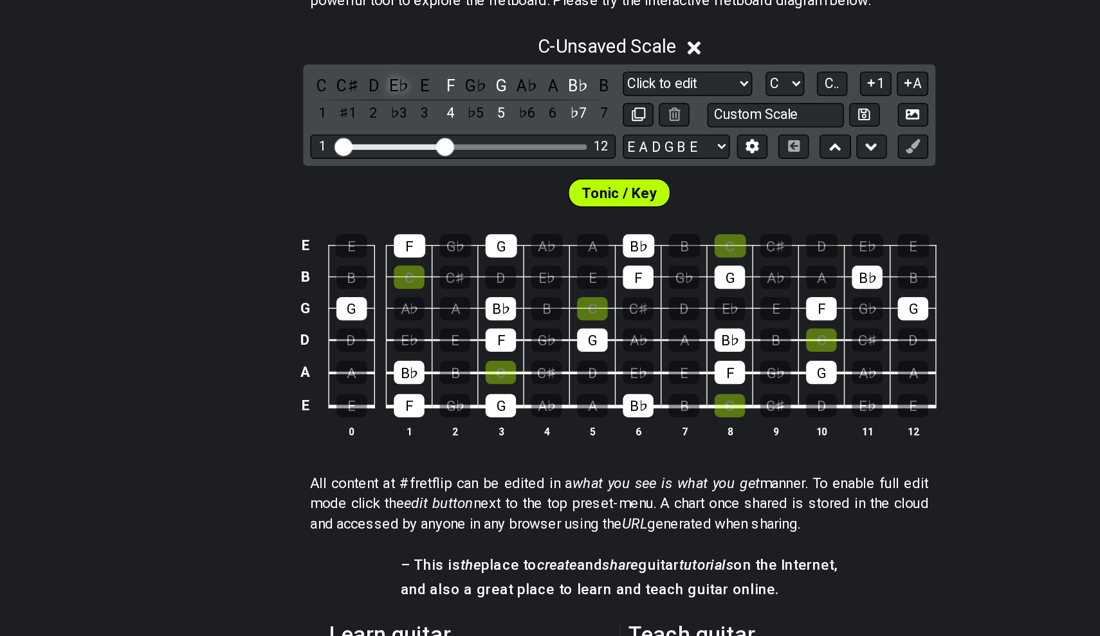
click at [384, 187] on div "E♭" at bounding box center [392, 195] width 17 height 17
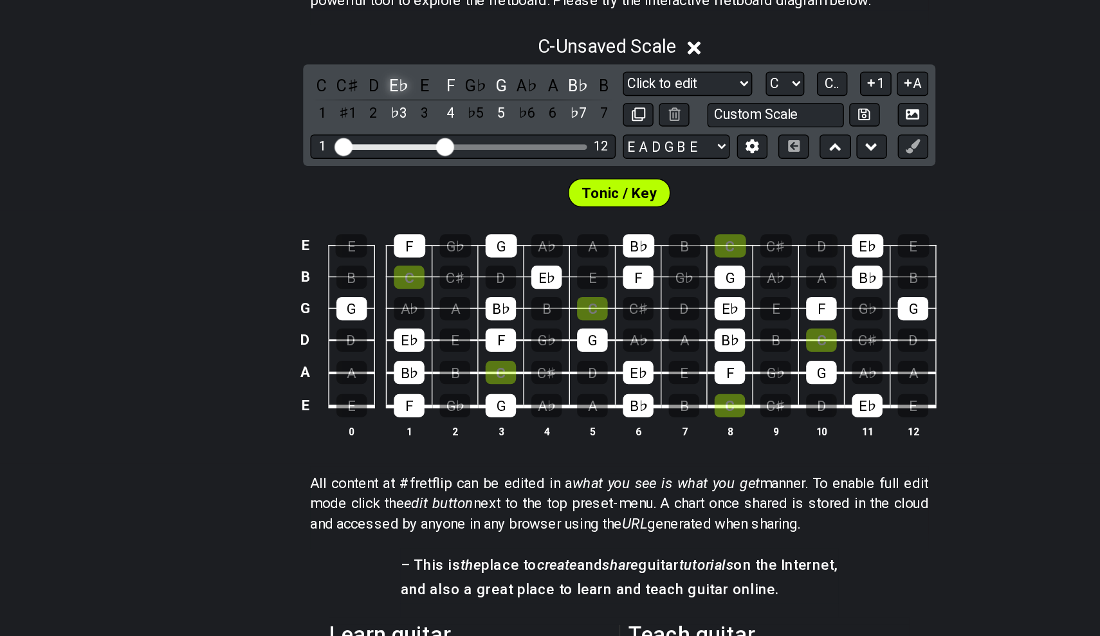
click at [384, 187] on div "E♭" at bounding box center [392, 195] width 17 height 17
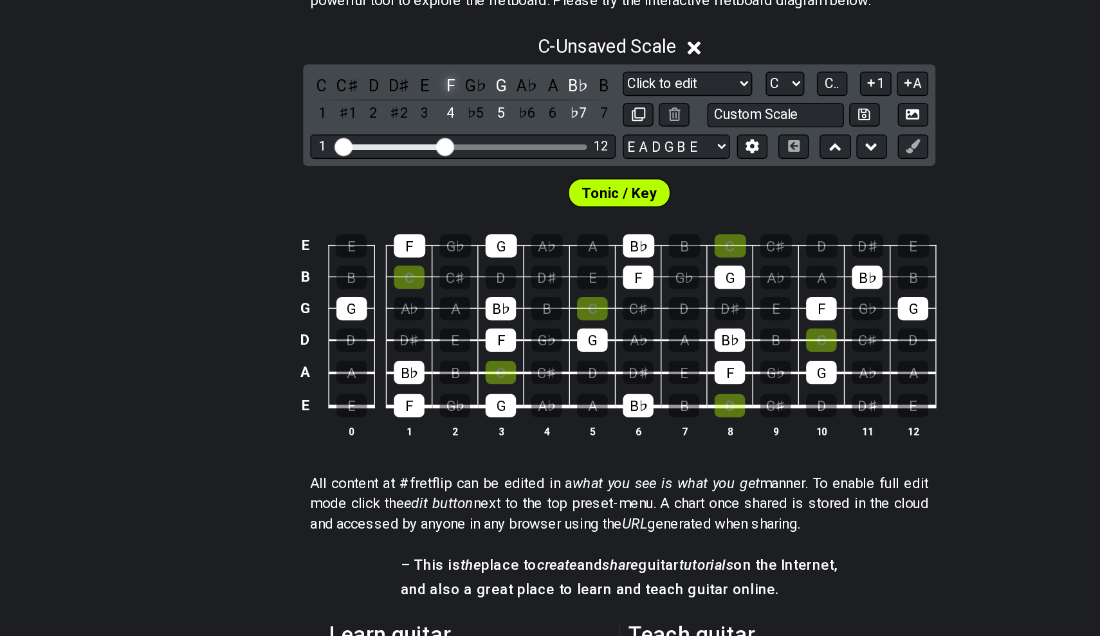
click at [421, 187] on div "F" at bounding box center [429, 195] width 17 height 17
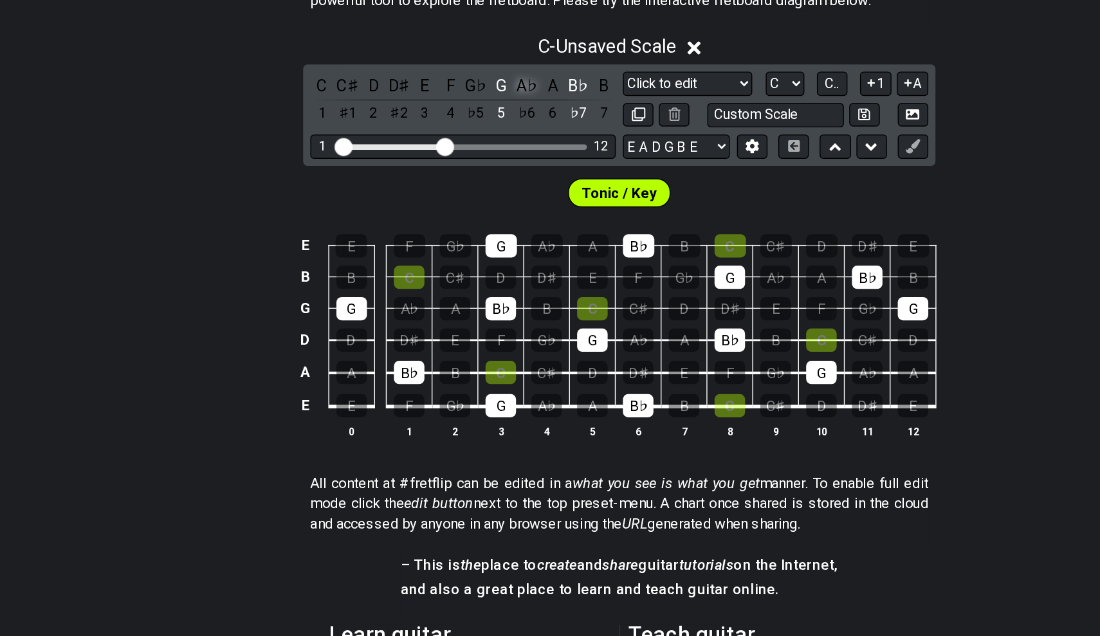
click at [475, 187] on div "A♭" at bounding box center [483, 195] width 17 height 17
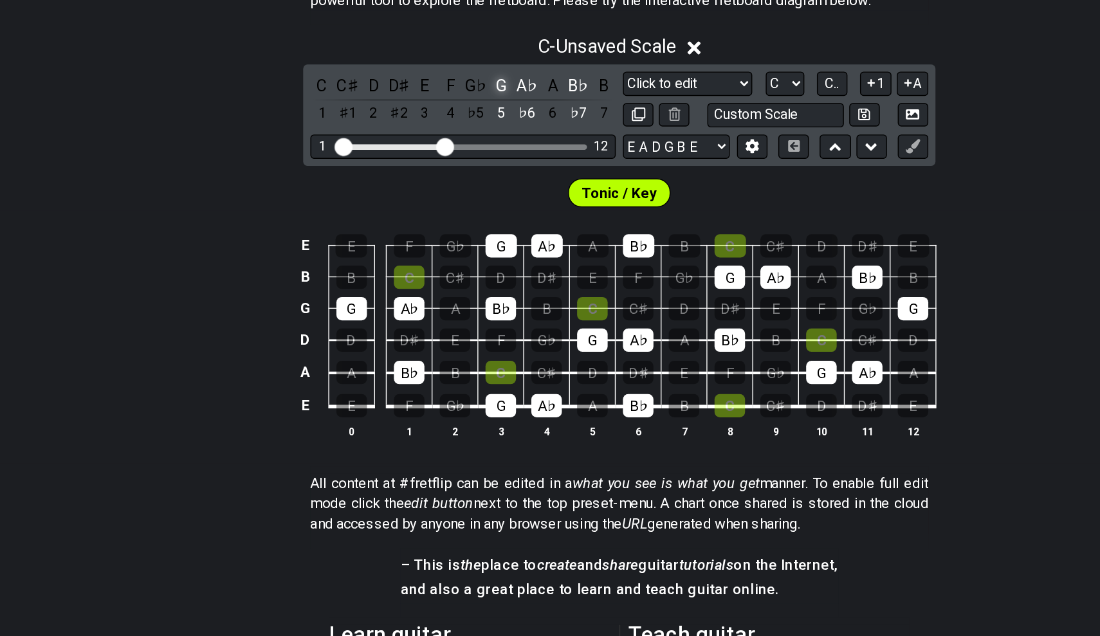
click at [457, 187] on div "G" at bounding box center [465, 195] width 17 height 17
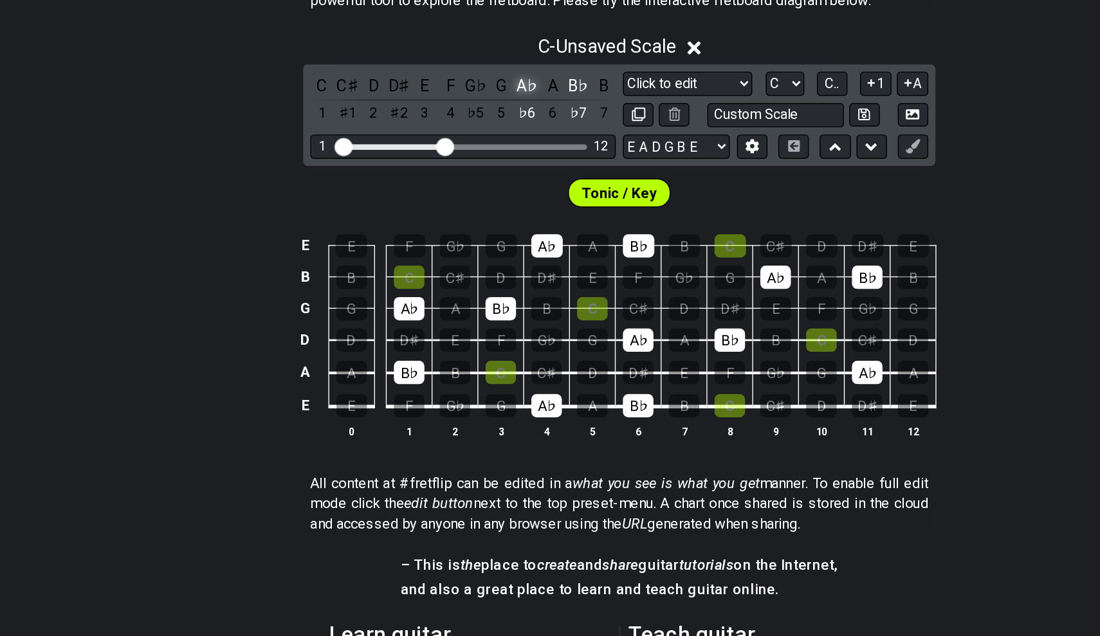
click at [475, 187] on div "A♭" at bounding box center [483, 195] width 17 height 17
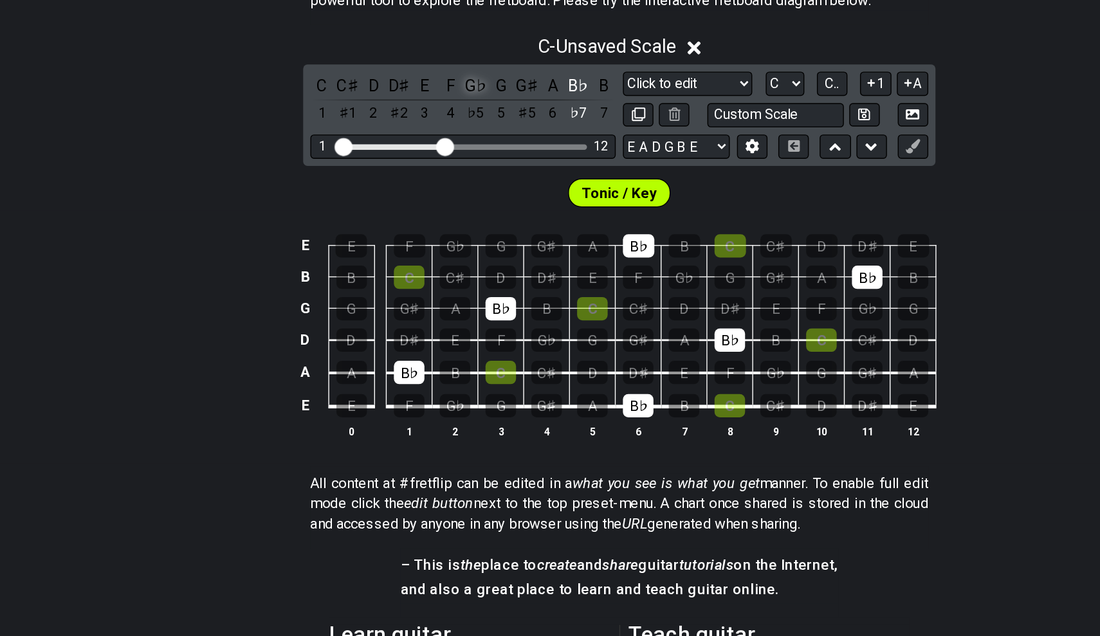
click at [439, 187] on div "G♭" at bounding box center [447, 195] width 17 height 17
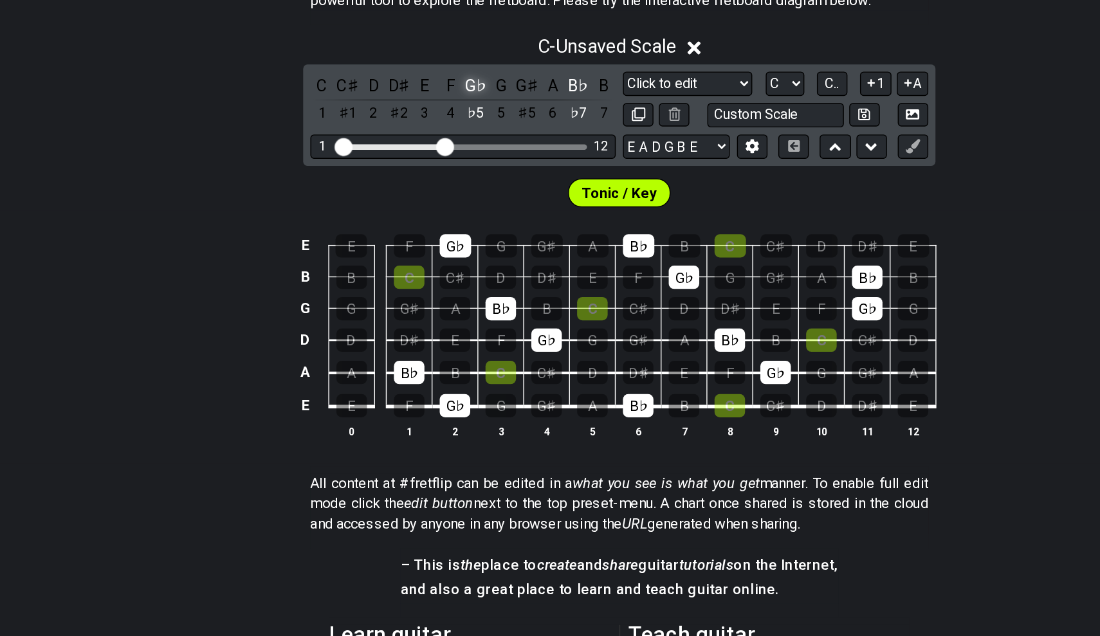
click at [439, 187] on div "G♭" at bounding box center [447, 195] width 17 height 17
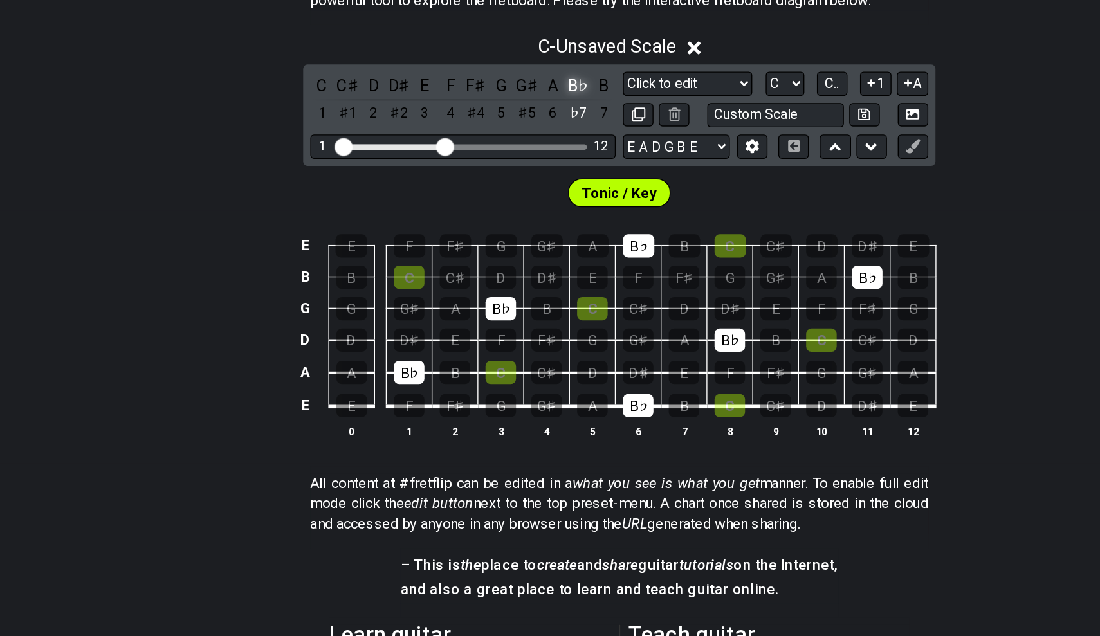
click at [512, 187] on div "B♭" at bounding box center [520, 195] width 17 height 17
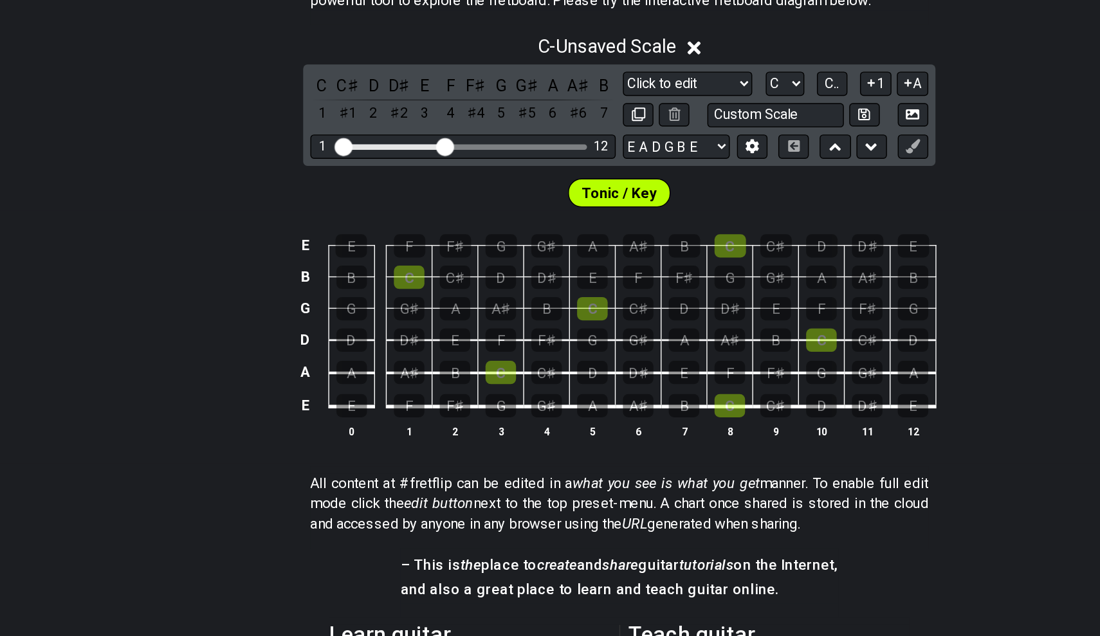
click at [512, 187] on div "A♯" at bounding box center [520, 195] width 17 height 17
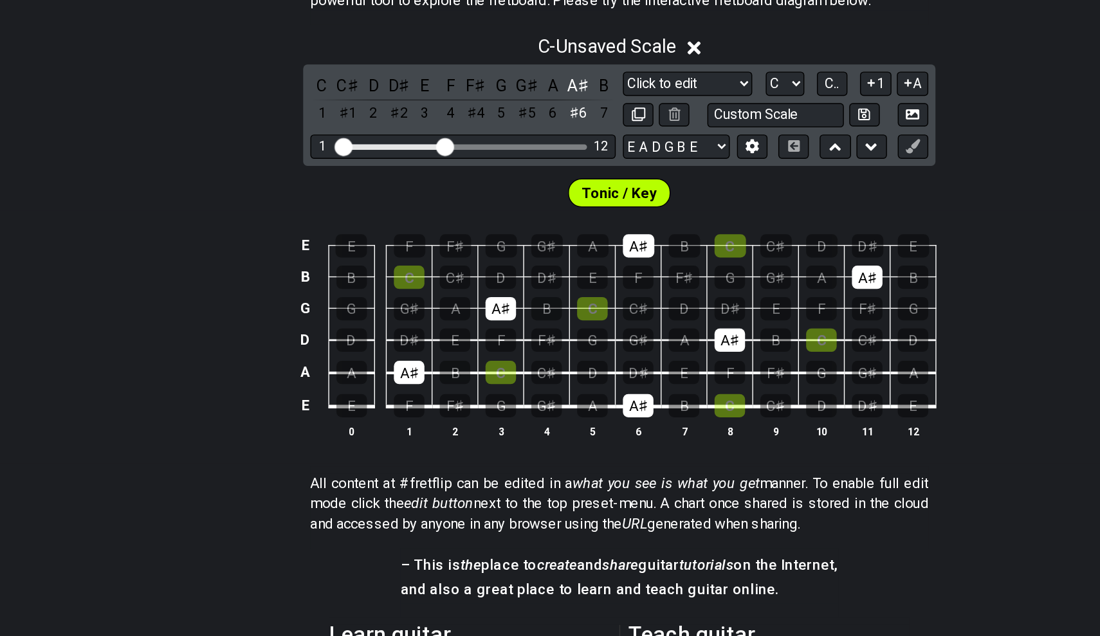
click at [512, 187] on div "A♯" at bounding box center [520, 195] width 17 height 17
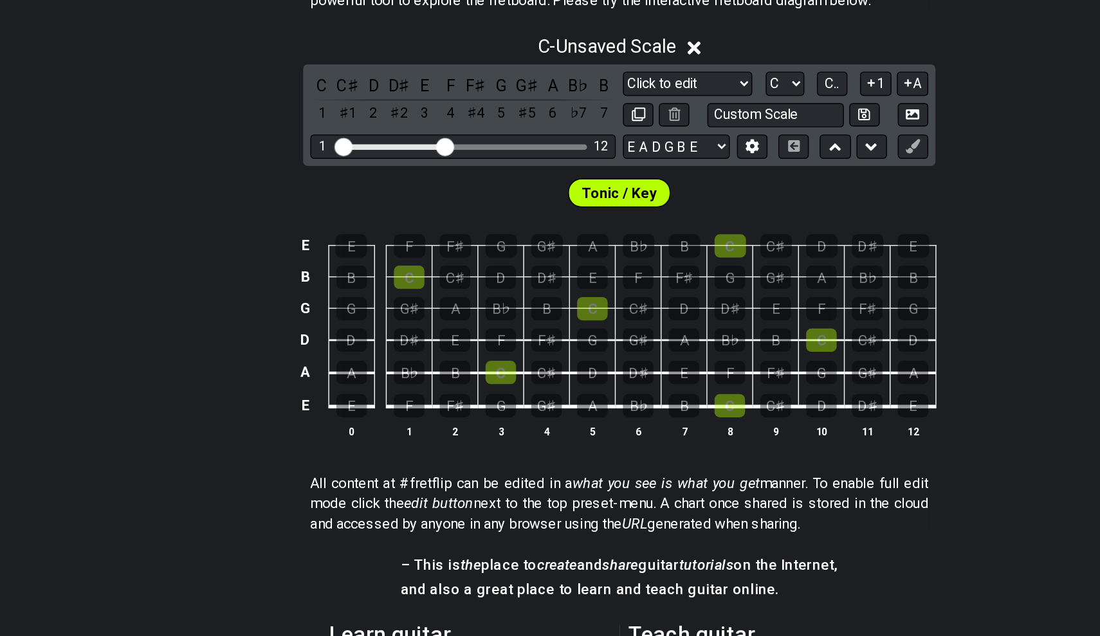
click at [512, 187] on div "B♭" at bounding box center [520, 195] width 17 height 17
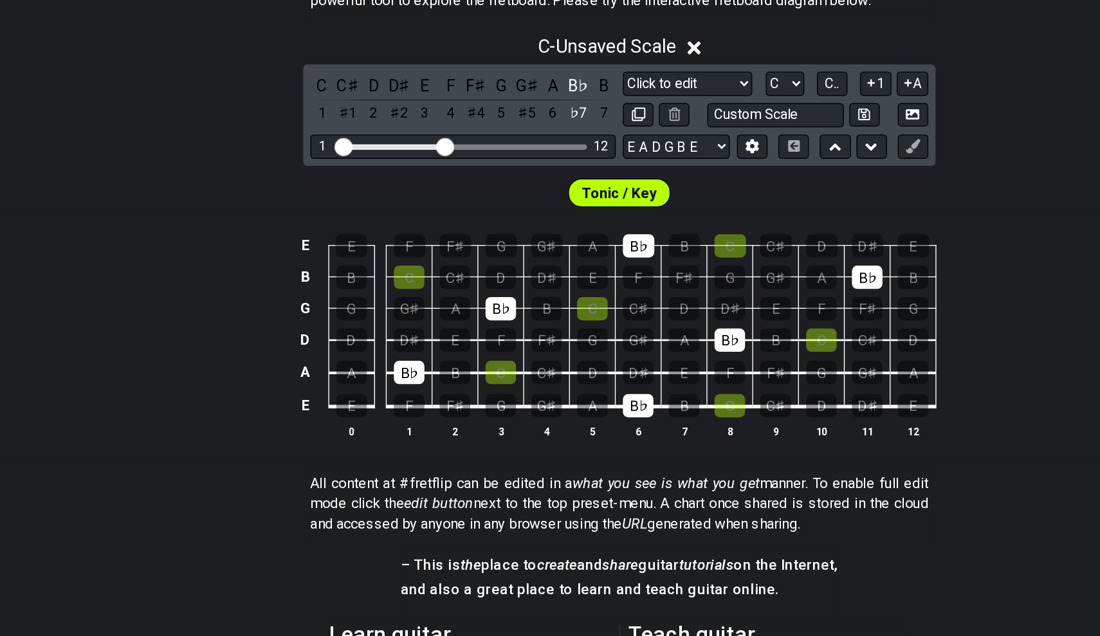
click at [512, 187] on div "B♭" at bounding box center [520, 195] width 17 height 17
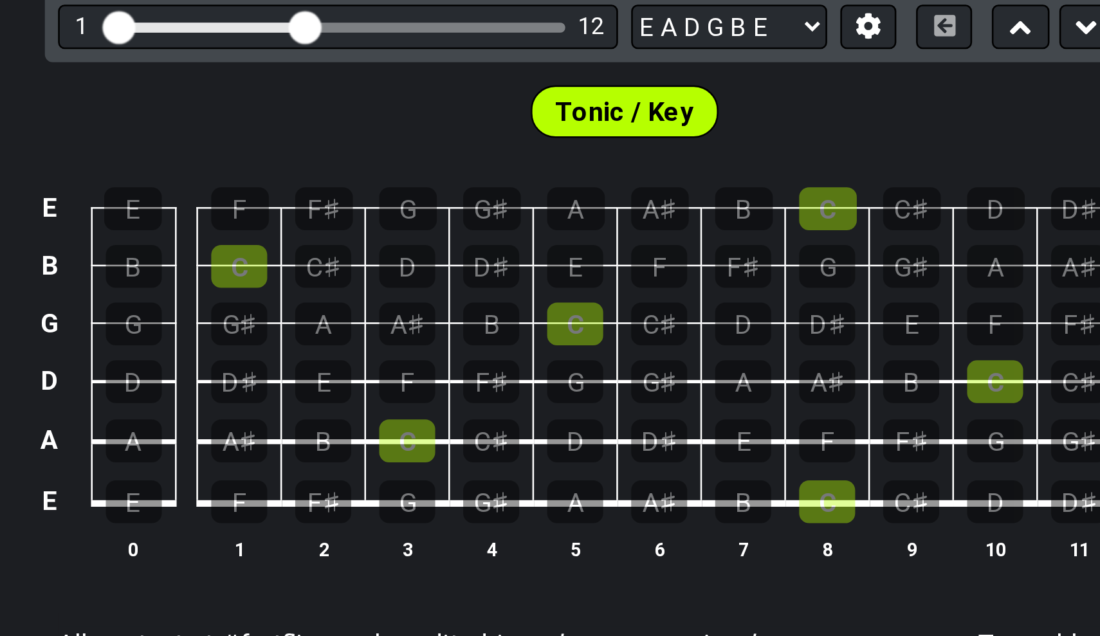
scroll to position [295, 0]
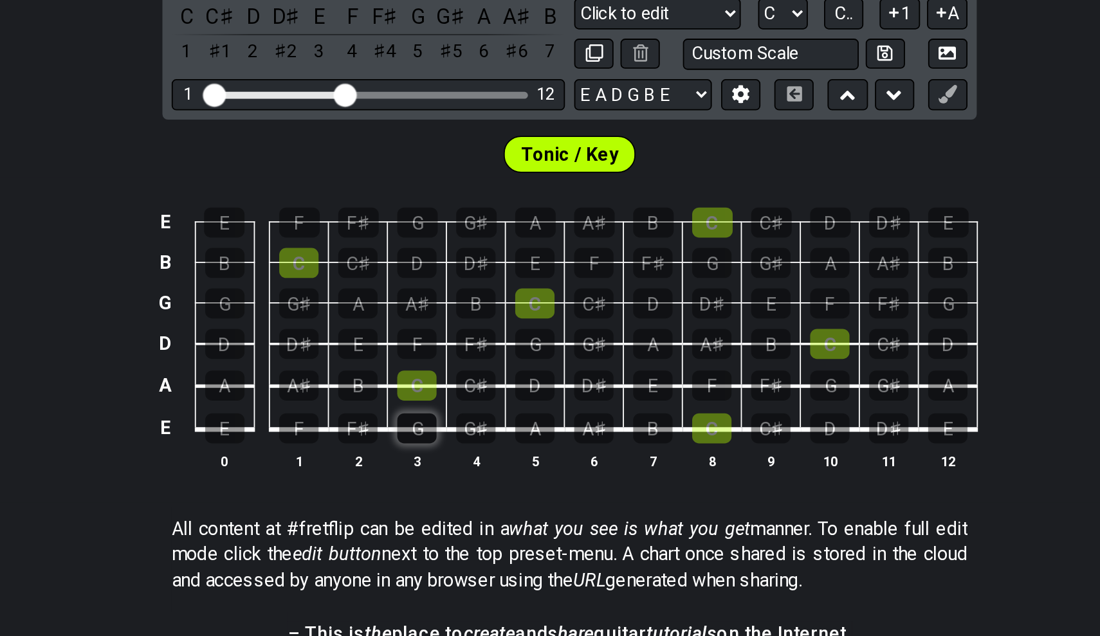
click at [454, 298] on div "G" at bounding box center [465, 306] width 22 height 17
click at [421, 275] on div "B" at bounding box center [432, 283] width 22 height 17
click at [454, 206] on div "D" at bounding box center [465, 214] width 22 height 17
click at [449, 192] on td "D" at bounding box center [465, 203] width 33 height 23
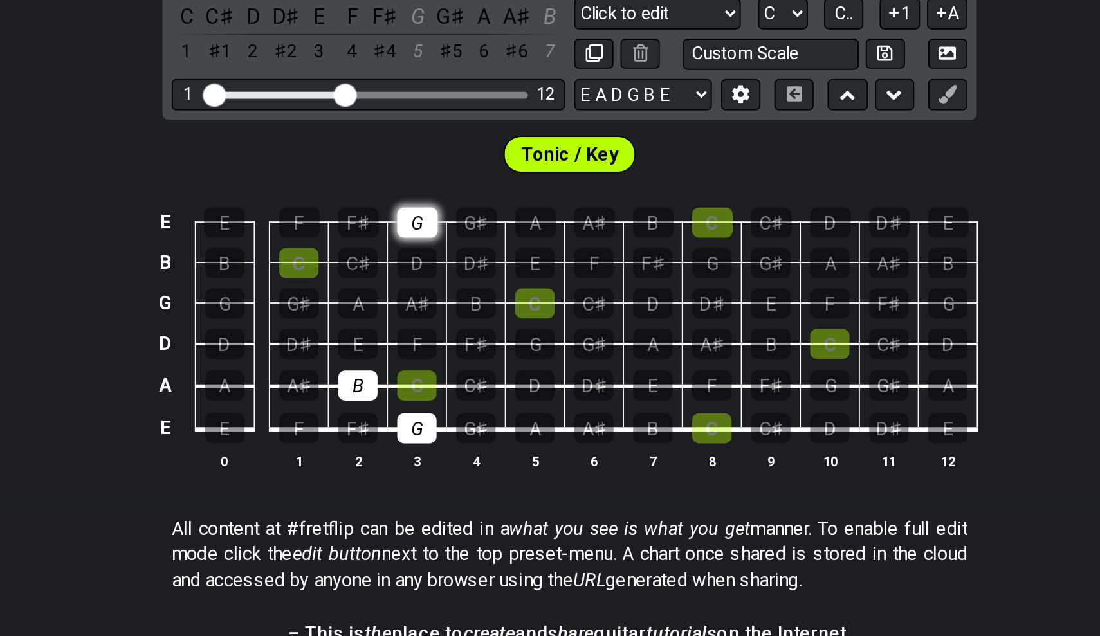
click at [454, 184] on div "G" at bounding box center [465, 192] width 23 height 17
click at [454, 206] on div "D" at bounding box center [465, 214] width 22 height 17
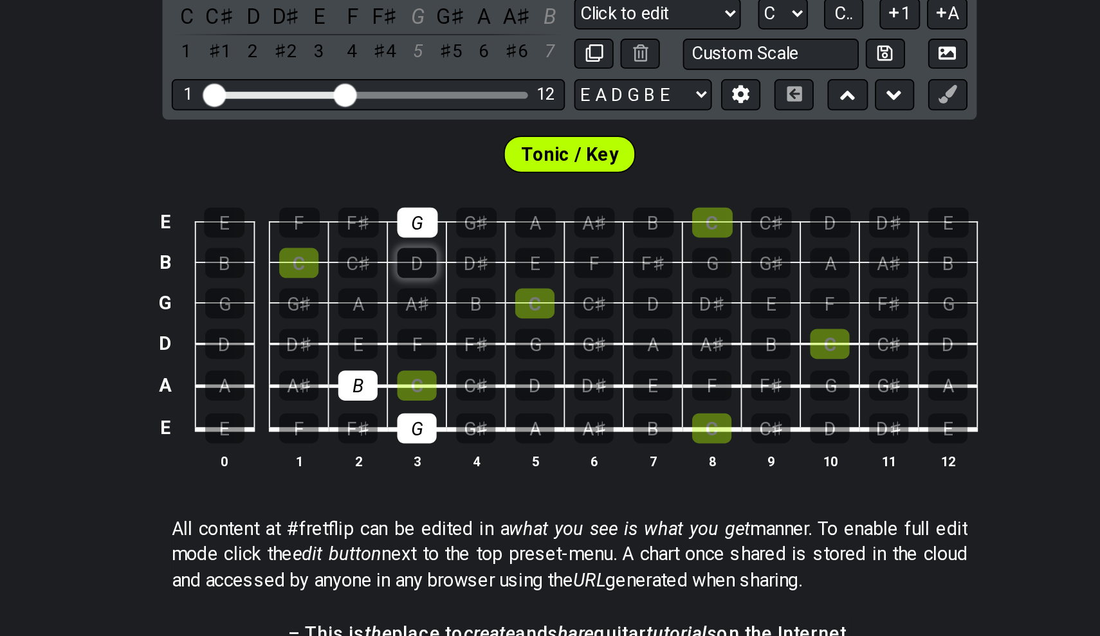
click at [454, 206] on div "D" at bounding box center [465, 214] width 22 height 17
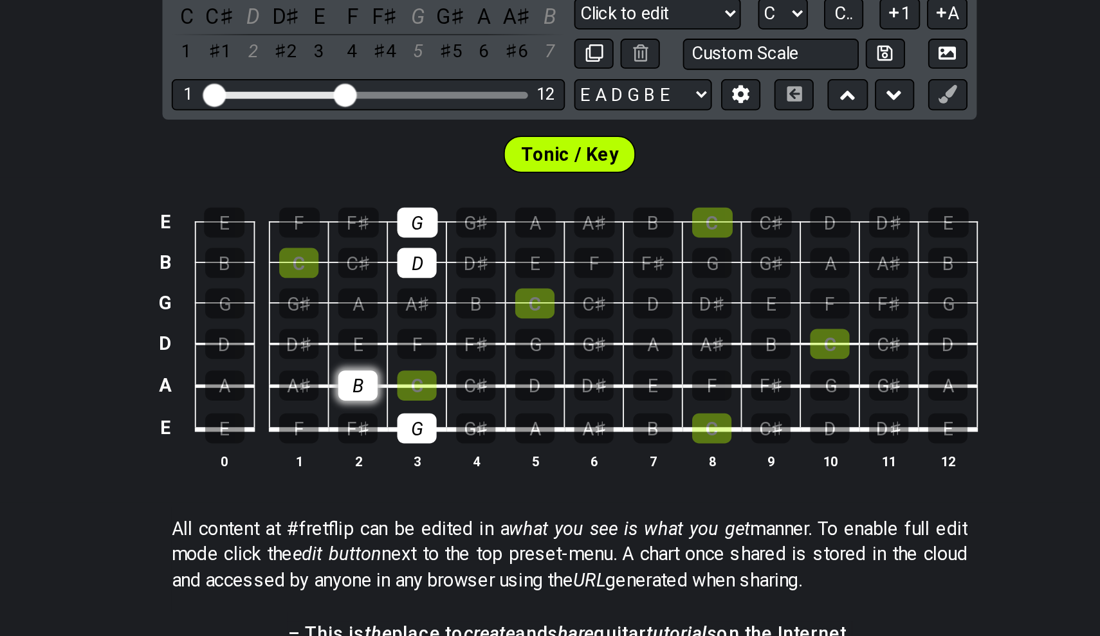
click at [421, 275] on div "B" at bounding box center [432, 283] width 22 height 17
click at [449, 318] on th "3" at bounding box center [465, 325] width 33 height 14
click at [454, 298] on div "G" at bounding box center [465, 306] width 22 height 17
click at [454, 206] on div "D" at bounding box center [465, 214] width 22 height 17
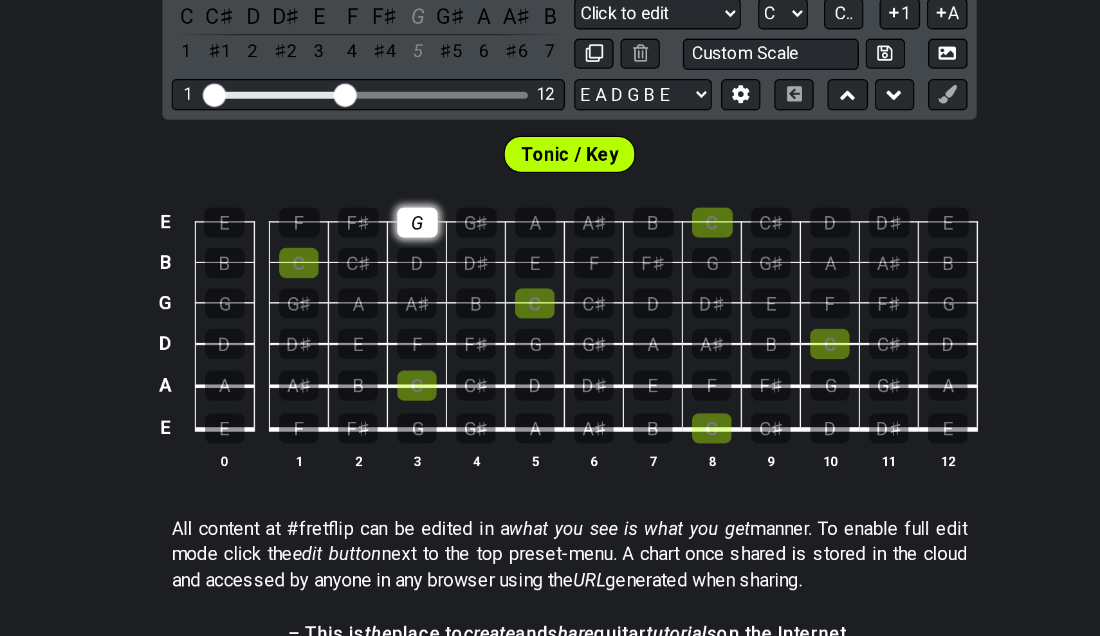
click at [454, 184] on div "G" at bounding box center [465, 192] width 23 height 17
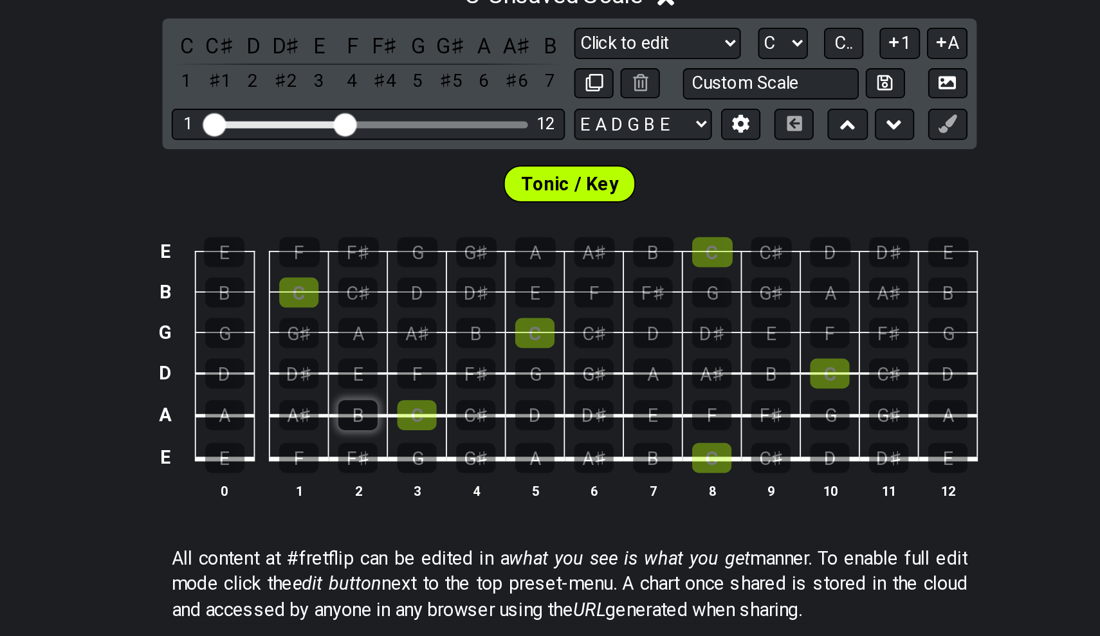
click at [421, 275] on div "B" at bounding box center [432, 283] width 22 height 17
click at [388, 229] on div "G♯" at bounding box center [399, 237] width 22 height 17
click at [421, 251] on div "E" at bounding box center [432, 259] width 22 height 17
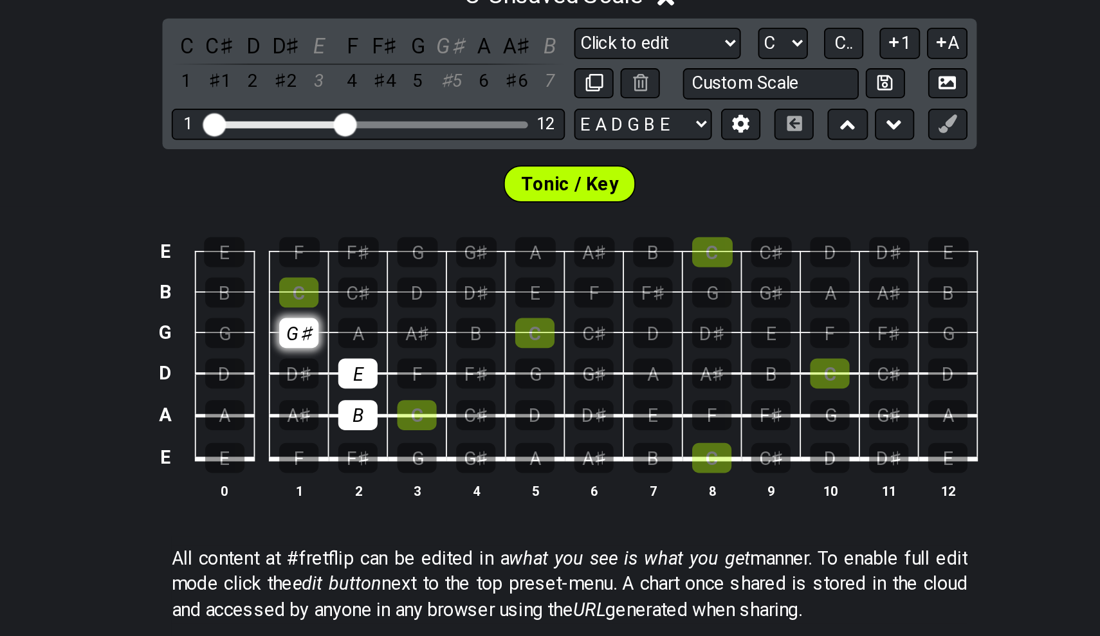
click at [388, 229] on div "G♯" at bounding box center [399, 237] width 22 height 17
click at [421, 251] on div "E" at bounding box center [432, 259] width 22 height 17
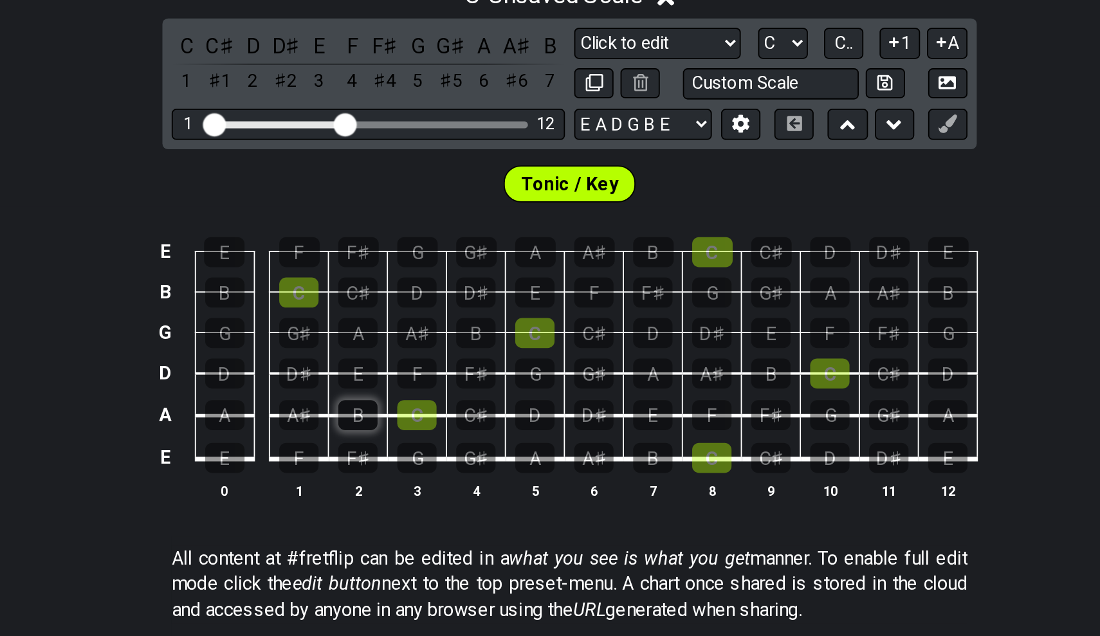
click at [421, 275] on div "B" at bounding box center [432, 283] width 22 height 17
click at [454, 275] on div "C" at bounding box center [465, 283] width 22 height 17
click at [454, 206] on div "D" at bounding box center [465, 214] width 22 height 17
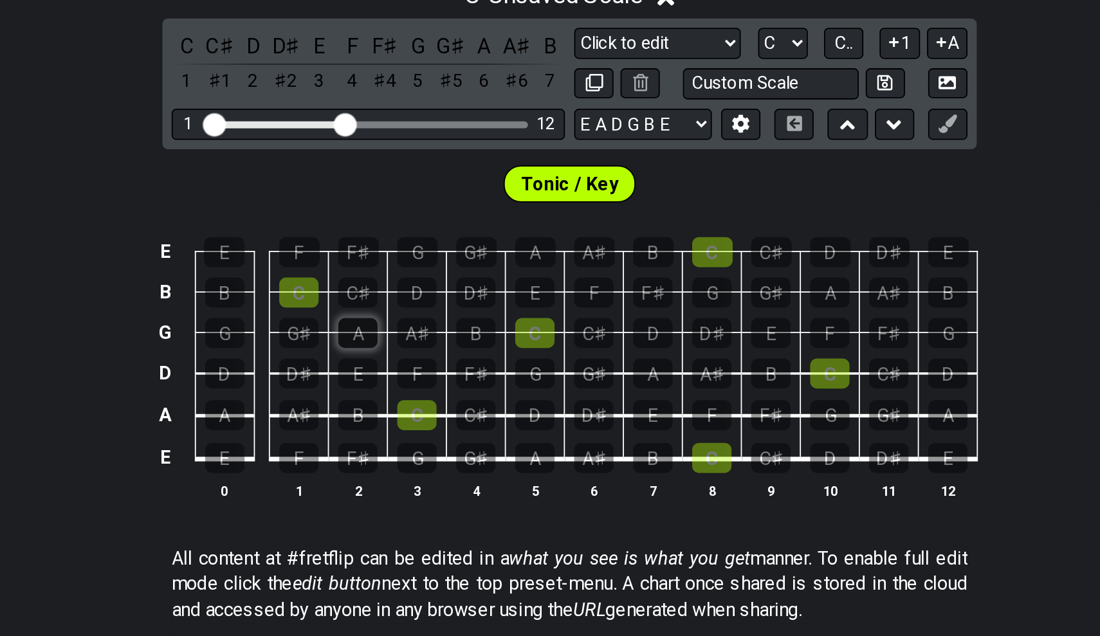
click at [421, 229] on div "A" at bounding box center [432, 237] width 22 height 17
click at [421, 184] on div "F♯" at bounding box center [432, 192] width 23 height 17
click at [454, 206] on div "D" at bounding box center [465, 214] width 22 height 17
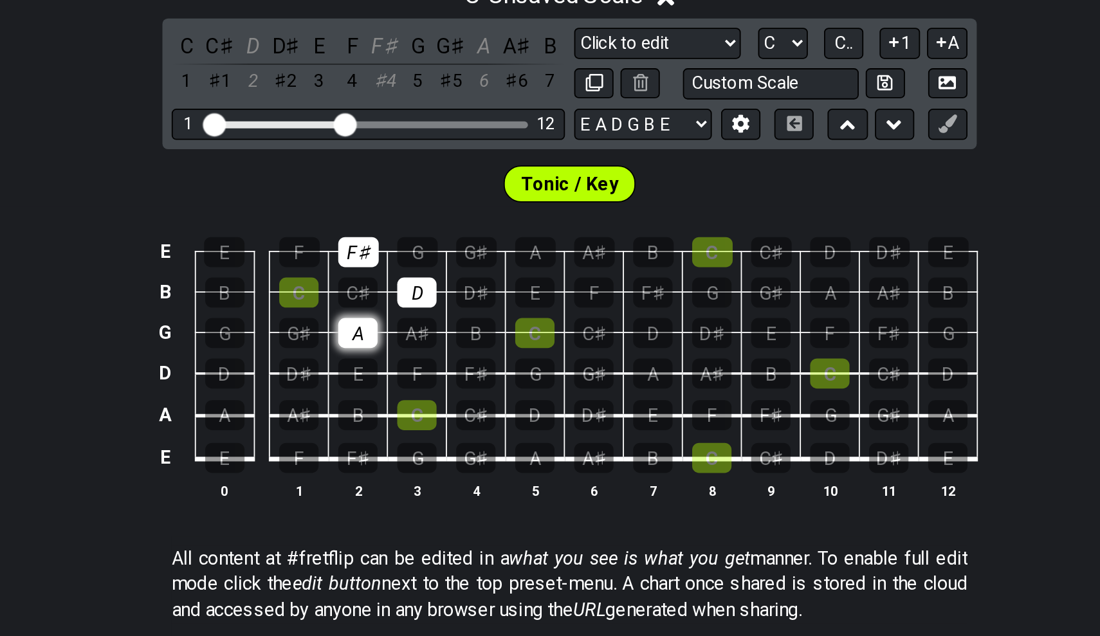
click at [421, 229] on div "A" at bounding box center [432, 237] width 22 height 17
click at [454, 206] on div "D" at bounding box center [465, 214] width 22 height 17
click at [421, 184] on div "F♯" at bounding box center [432, 192] width 23 height 17
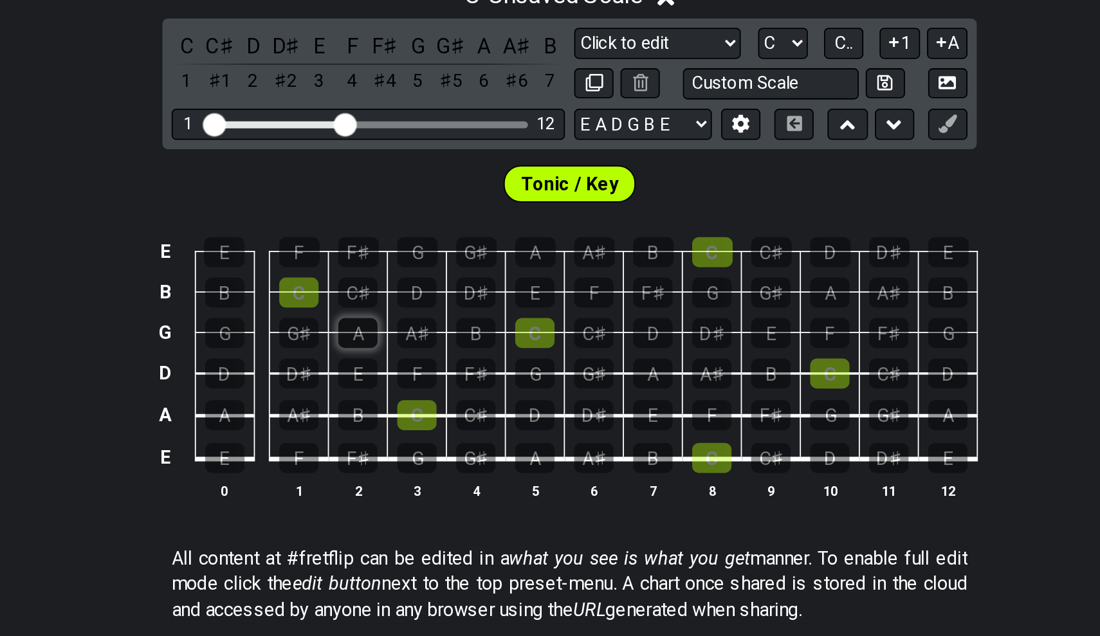
click at [421, 229] on div "A" at bounding box center [432, 237] width 22 height 17
click at [421, 184] on div "F♯" at bounding box center [432, 192] width 23 height 17
click at [454, 206] on div "D" at bounding box center [465, 214] width 22 height 17
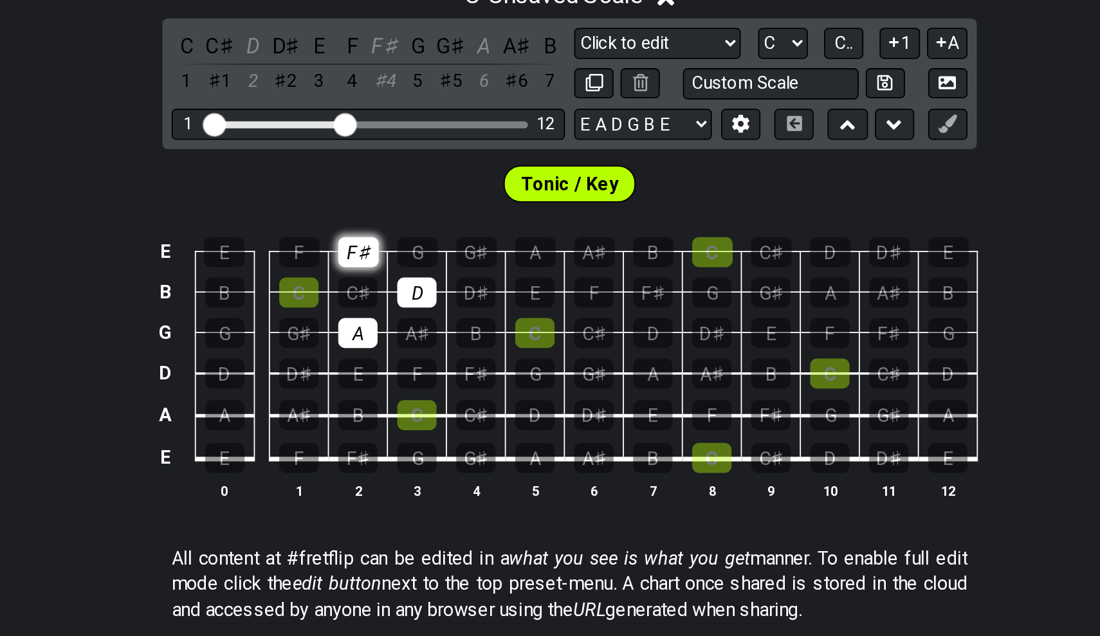
click at [421, 184] on div "F♯" at bounding box center [432, 192] width 23 height 17
click at [388, 184] on div "F" at bounding box center [399, 192] width 23 height 17
click at [421, 229] on div "A" at bounding box center [432, 237] width 22 height 17
click at [454, 206] on div "D" at bounding box center [465, 214] width 22 height 17
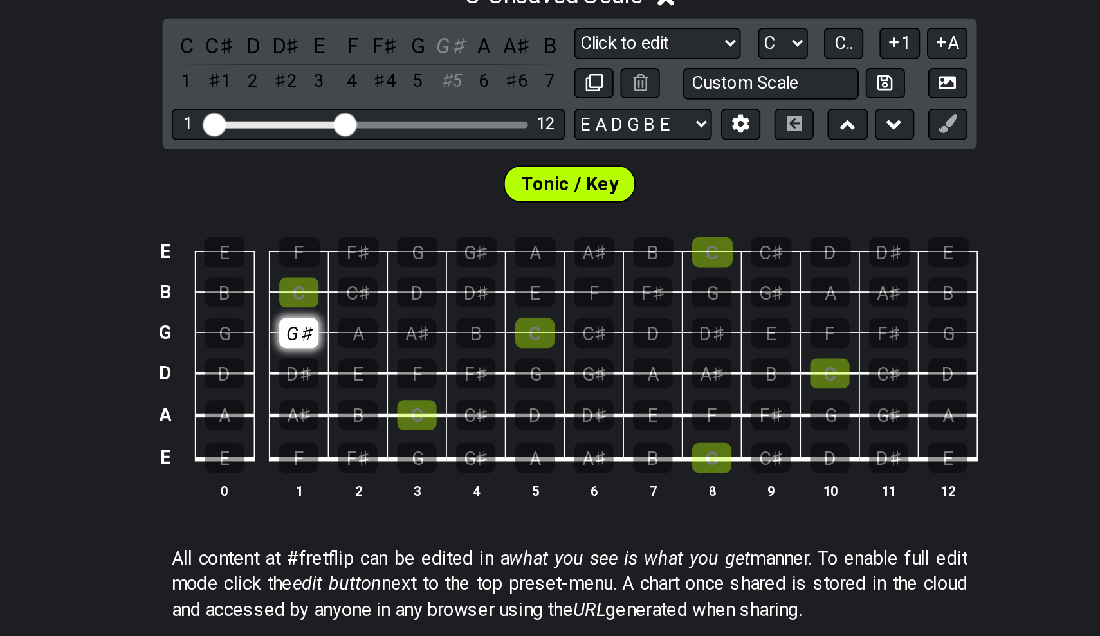
click at [388, 229] on div "G♯" at bounding box center [399, 237] width 22 height 17
click at [421, 251] on div "E" at bounding box center [432, 259] width 22 height 17
click at [421, 275] on div "B" at bounding box center [432, 283] width 22 height 17
click at [388, 229] on div "G♯" at bounding box center [399, 237] width 22 height 17
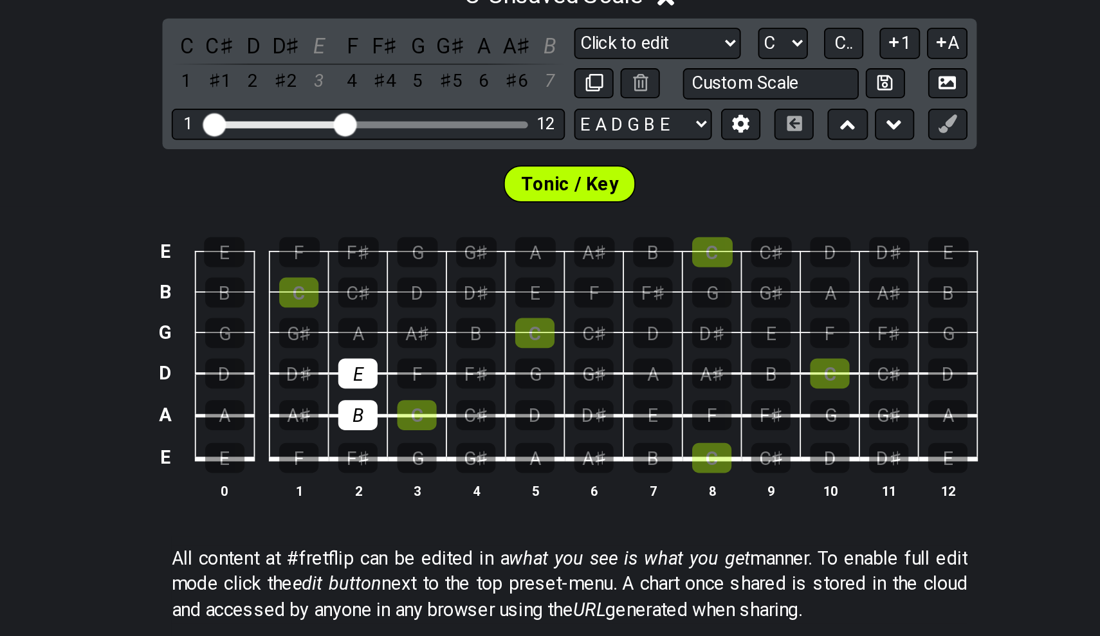
click at [249, 34] on div "C - Unsaved Scale" at bounding box center [550, 46] width 1100 height 24
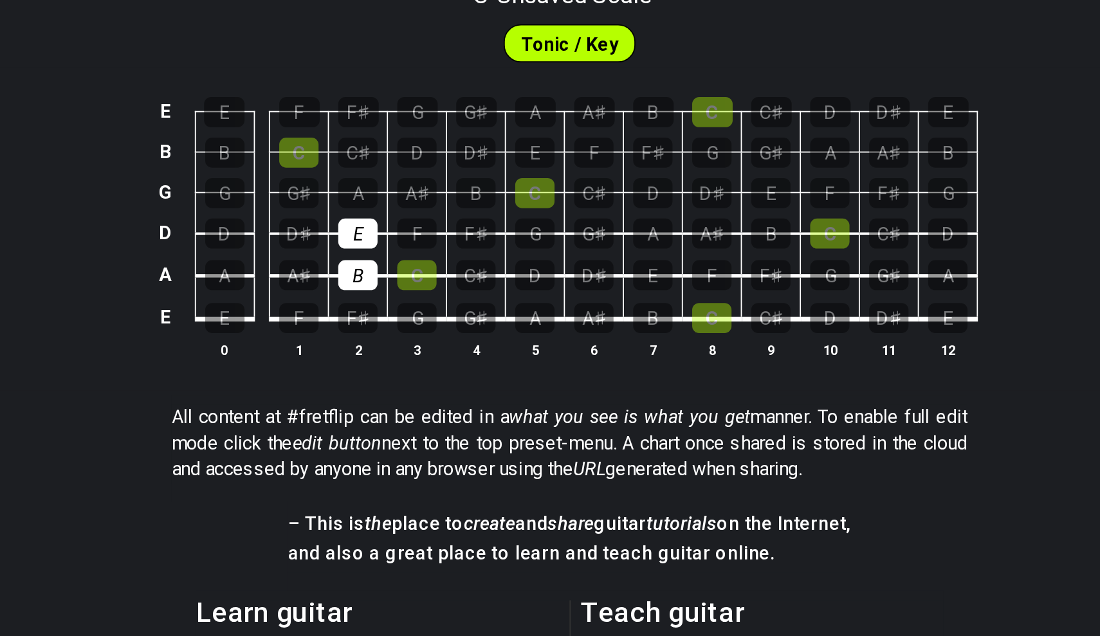
click at [249, 34] on div "C - Unsaved Scale" at bounding box center [550, 45] width 1100 height 23
select select "Click to edit"
select select "C"
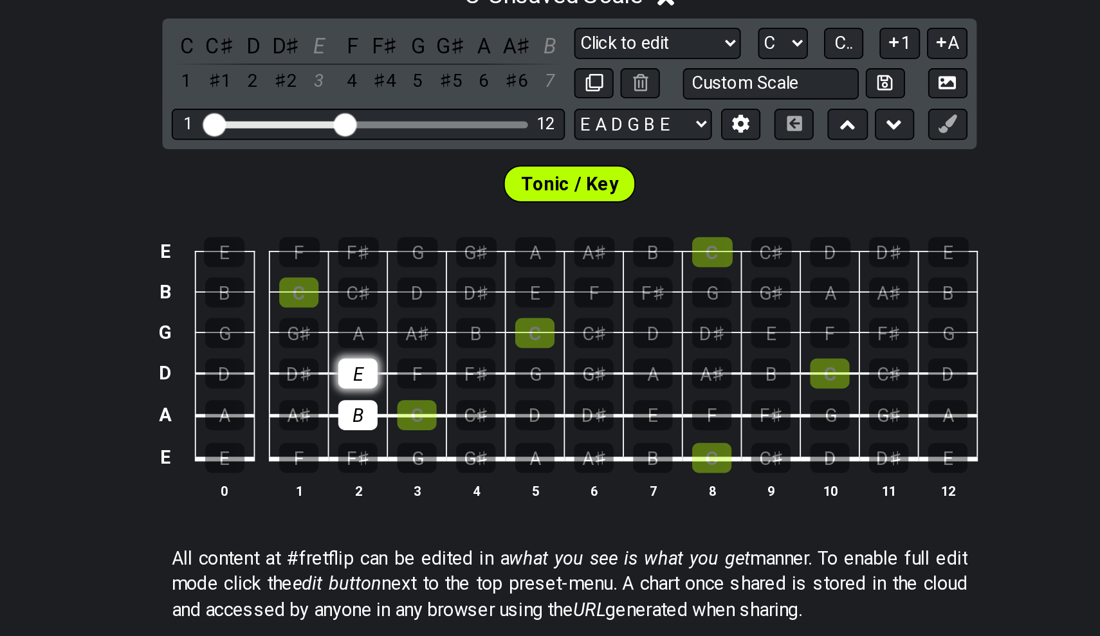
click at [421, 251] on div "E" at bounding box center [432, 259] width 22 height 17
click at [421, 275] on div "B" at bounding box center [432, 283] width 22 height 17
click at [449, 318] on th "3" at bounding box center [465, 325] width 33 height 14
click at [454, 298] on div "G" at bounding box center [465, 306] width 22 height 17
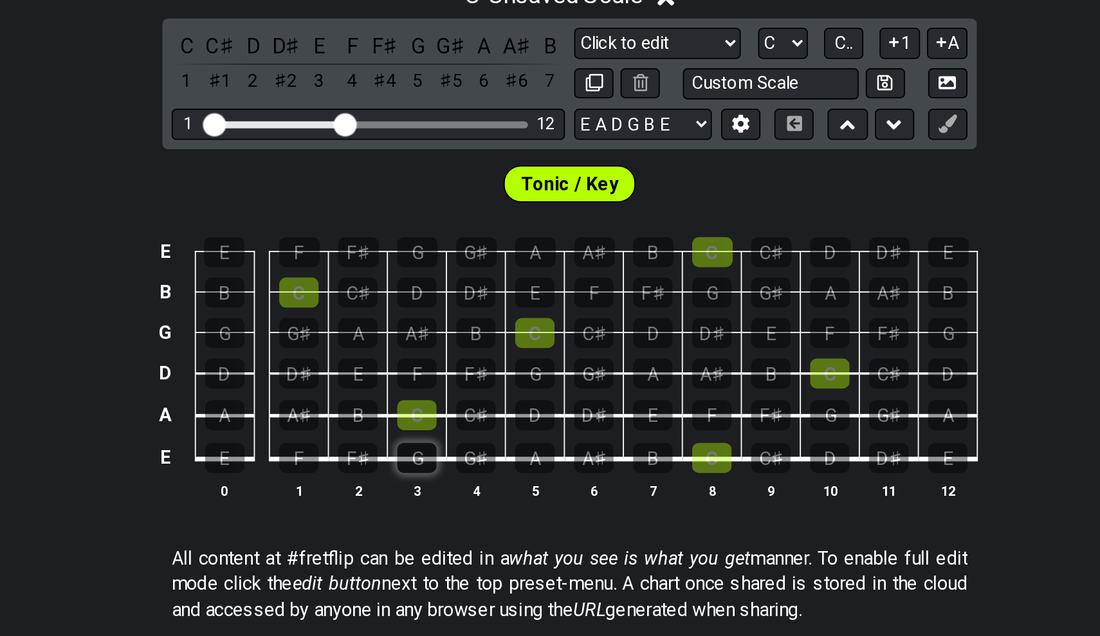
click at [454, 298] on div "G" at bounding box center [465, 306] width 22 height 17
click at [421, 275] on div "B" at bounding box center [432, 283] width 22 height 17
click at [520, 229] on div "C" at bounding box center [531, 237] width 22 height 17
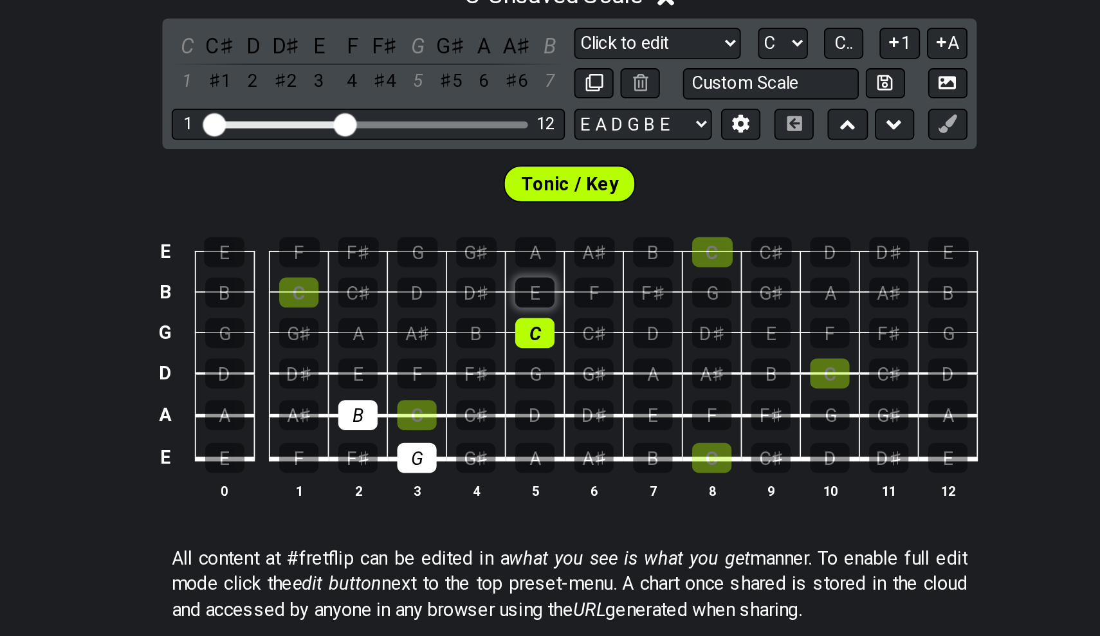
click at [520, 206] on div "E" at bounding box center [531, 214] width 22 height 17
click at [454, 184] on div "G" at bounding box center [465, 192] width 23 height 17
click at [421, 275] on div "B" at bounding box center [432, 283] width 22 height 17
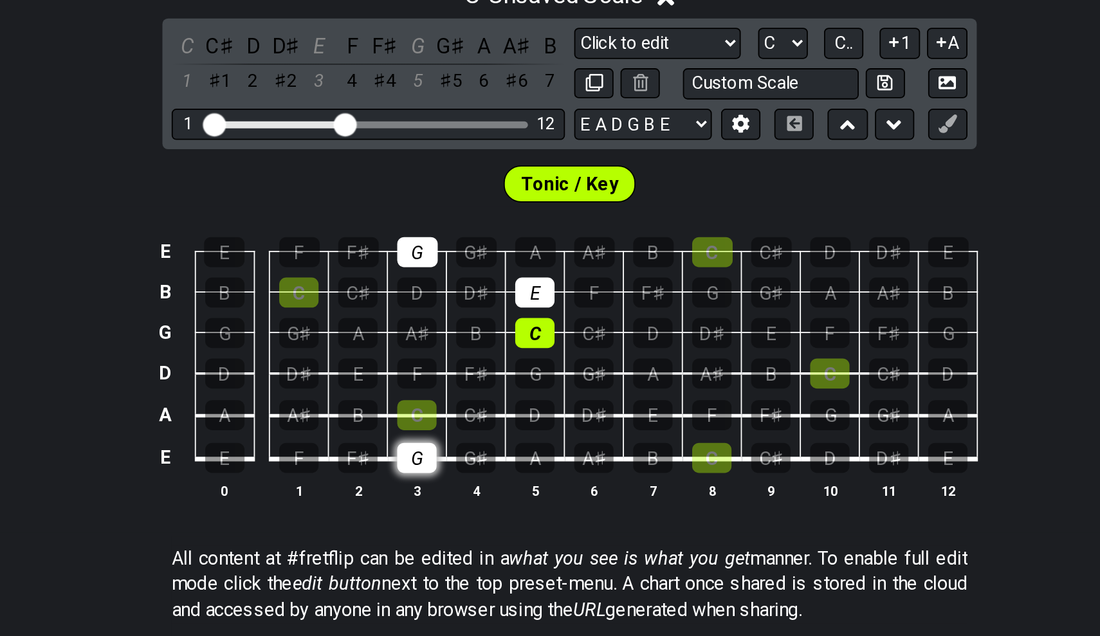
click at [454, 298] on div "G" at bounding box center [465, 306] width 22 height 17
click at [520, 229] on div "C" at bounding box center [531, 237] width 22 height 17
click at [520, 206] on div "E" at bounding box center [531, 214] width 22 height 17
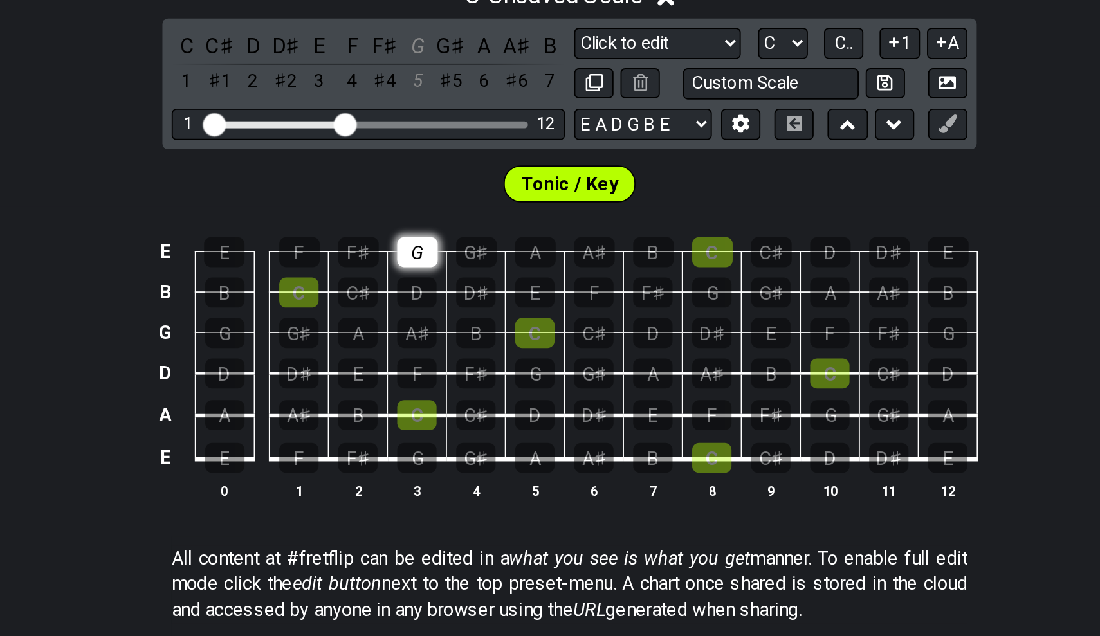
click at [454, 184] on div "G" at bounding box center [465, 192] width 23 height 17
click at [454, 298] on div "G" at bounding box center [465, 306] width 22 height 17
click at [454, 275] on div "C" at bounding box center [465, 283] width 22 height 17
click at [421, 251] on div "E" at bounding box center [432, 259] width 22 height 17
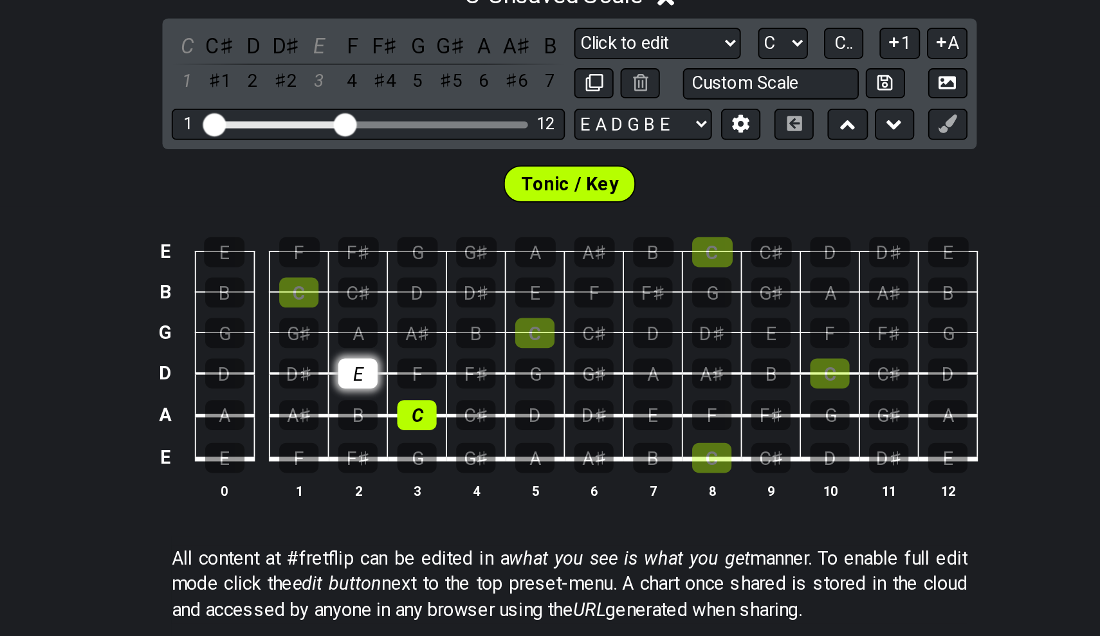
click at [421, 251] on div "E" at bounding box center [432, 259] width 22 height 17
click at [454, 275] on div "C" at bounding box center [465, 283] width 22 height 17
click at [388, 206] on div "C" at bounding box center [399, 214] width 22 height 17
click at [421, 251] on div "E" at bounding box center [432, 259] width 22 height 17
click at [454, 298] on div "G" at bounding box center [465, 306] width 22 height 17
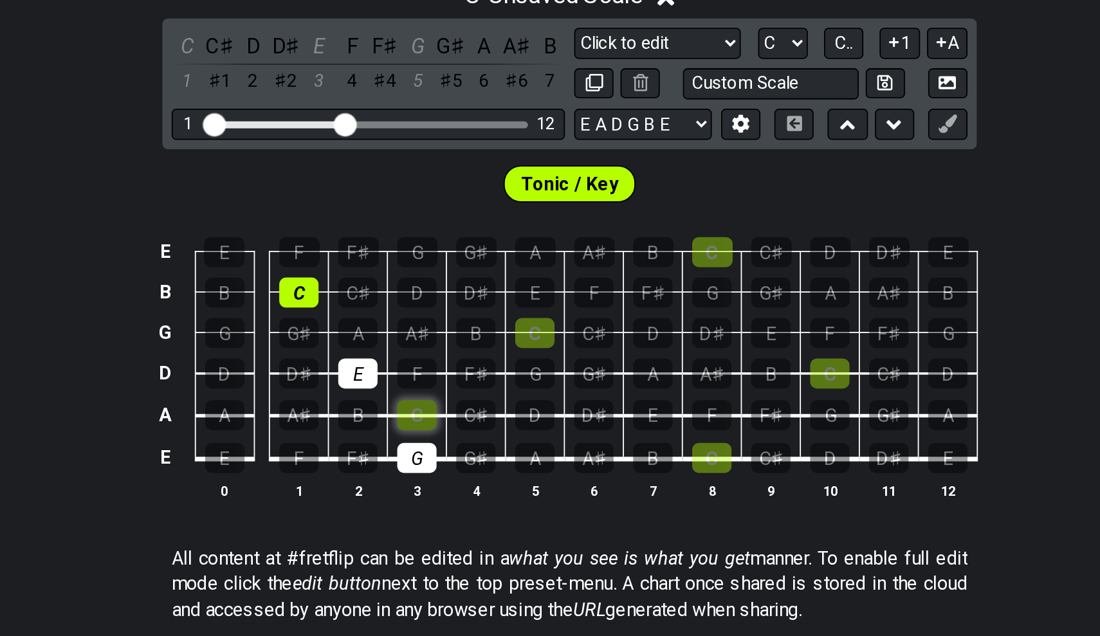
click at [454, 275] on div "C" at bounding box center [465, 283] width 22 height 17
click at [454, 298] on div "G" at bounding box center [465, 306] width 22 height 17
click at [421, 251] on div "E" at bounding box center [432, 259] width 22 height 17
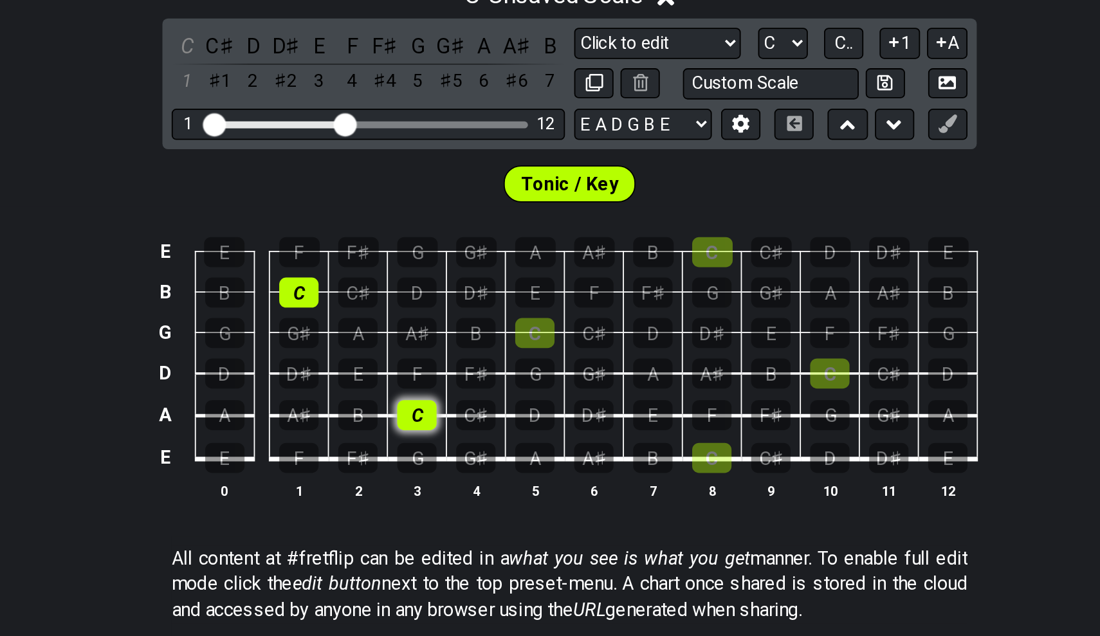
click at [454, 275] on div "C" at bounding box center [465, 283] width 22 height 17
click at [388, 206] on div "C" at bounding box center [399, 214] width 22 height 17
click at [520, 251] on div "G" at bounding box center [531, 259] width 22 height 17
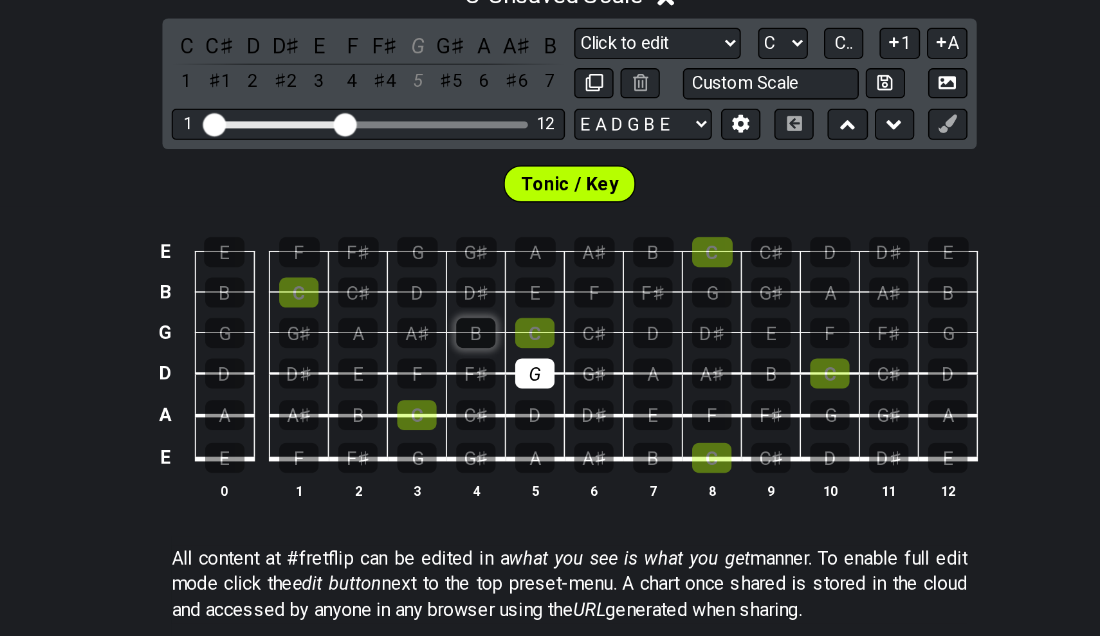
click at [487, 229] on div "B" at bounding box center [498, 237] width 22 height 17
click at [454, 206] on div "D" at bounding box center [465, 214] width 22 height 17
